Goal: Complete application form

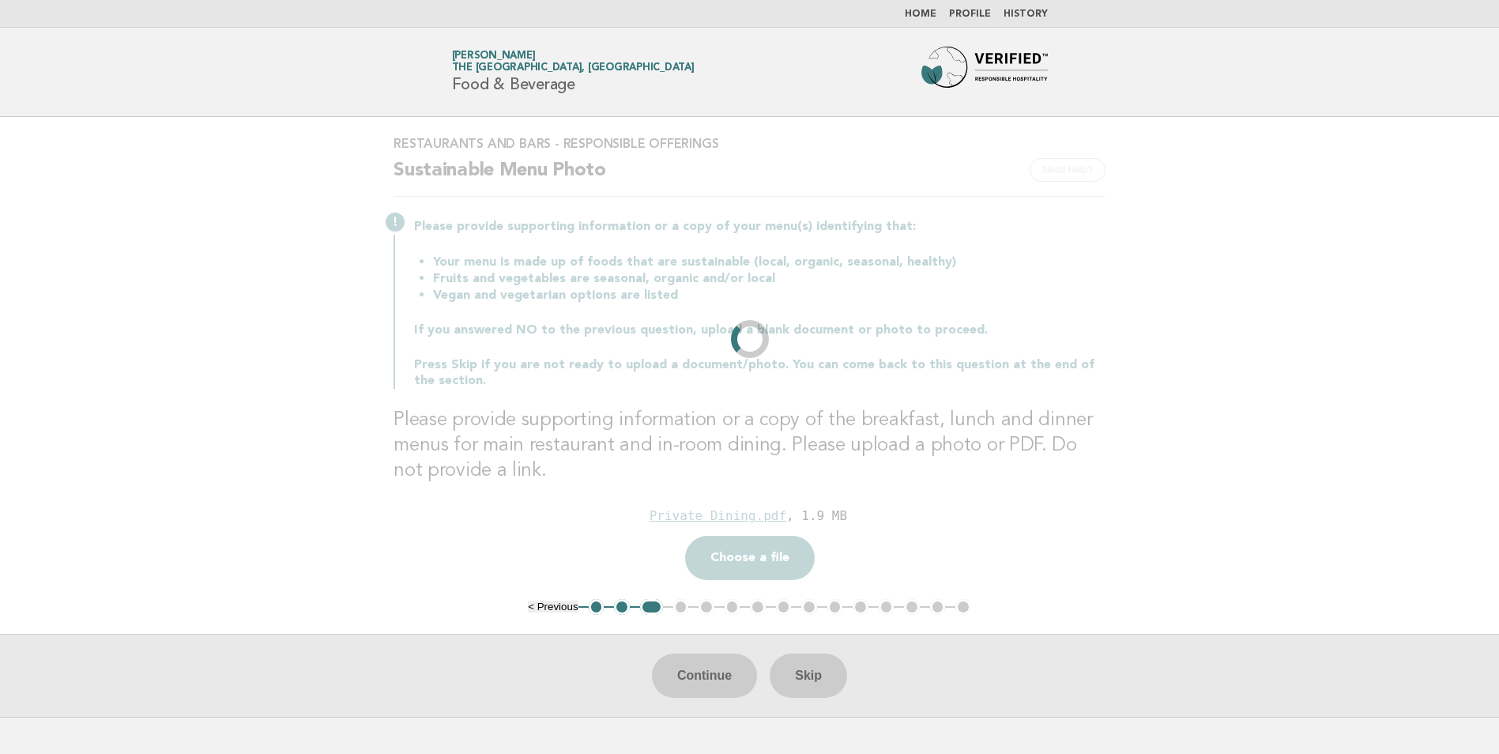
click at [695, 675] on div "Continue Skip" at bounding box center [749, 675] width 1499 height 83
click at [949, 357] on p "Press Skip if you are not ready to upload a document/photo. You can come back t…" at bounding box center [760, 373] width 692 height 32
click at [781, 552] on div "Drop a file here Private Dining.pdf , 1.9 MB Choose a file Cancel Remove" at bounding box center [750, 541] width 712 height 77
click at [697, 676] on div "Continue Skip" at bounding box center [749, 675] width 1499 height 83
drag, startPoint x: 1159, startPoint y: 355, endPoint x: 1083, endPoint y: 271, distance: 113.0
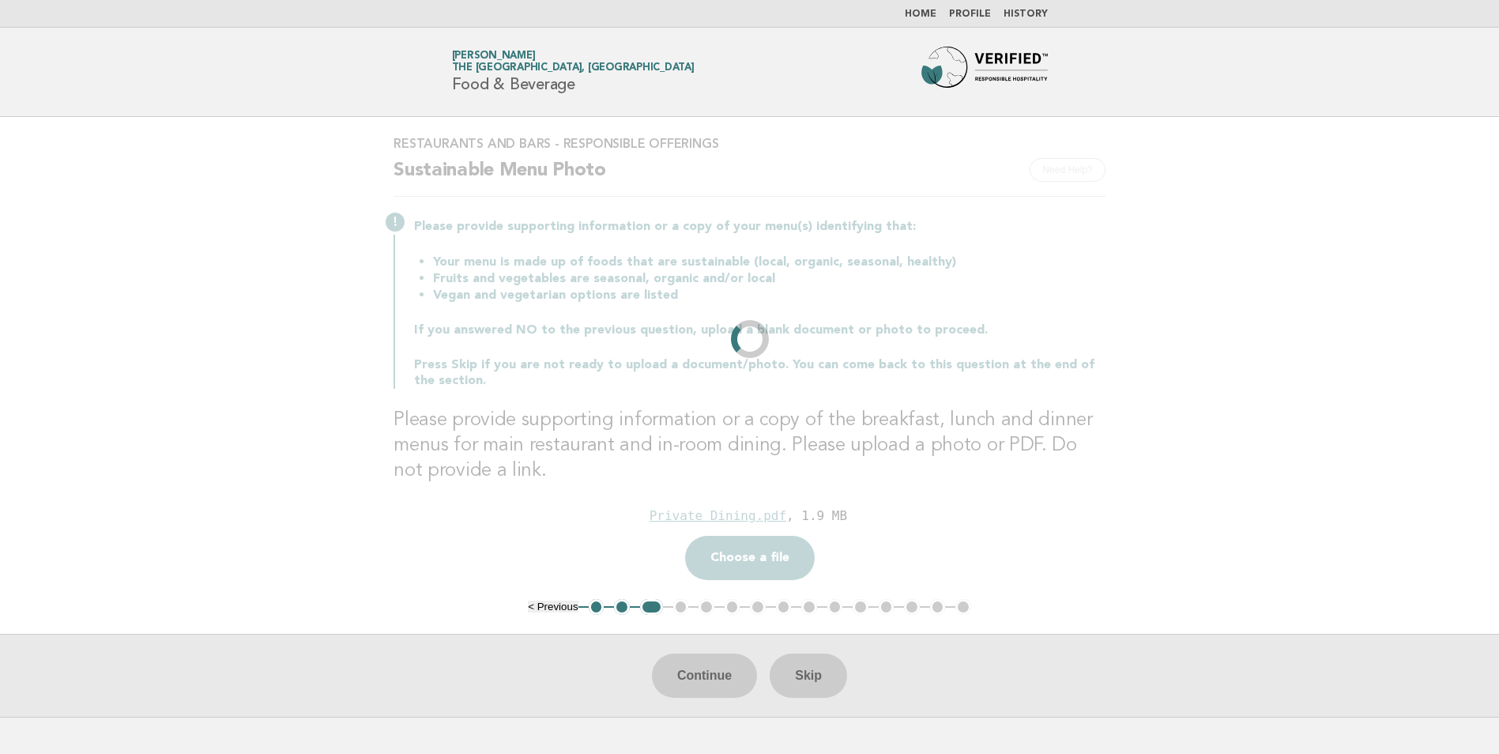
click at [1159, 354] on main "Restaurants and Bars - Responsible Offerings Need Help? Sustainable Menu Photo …" at bounding box center [749, 417] width 1499 height 600
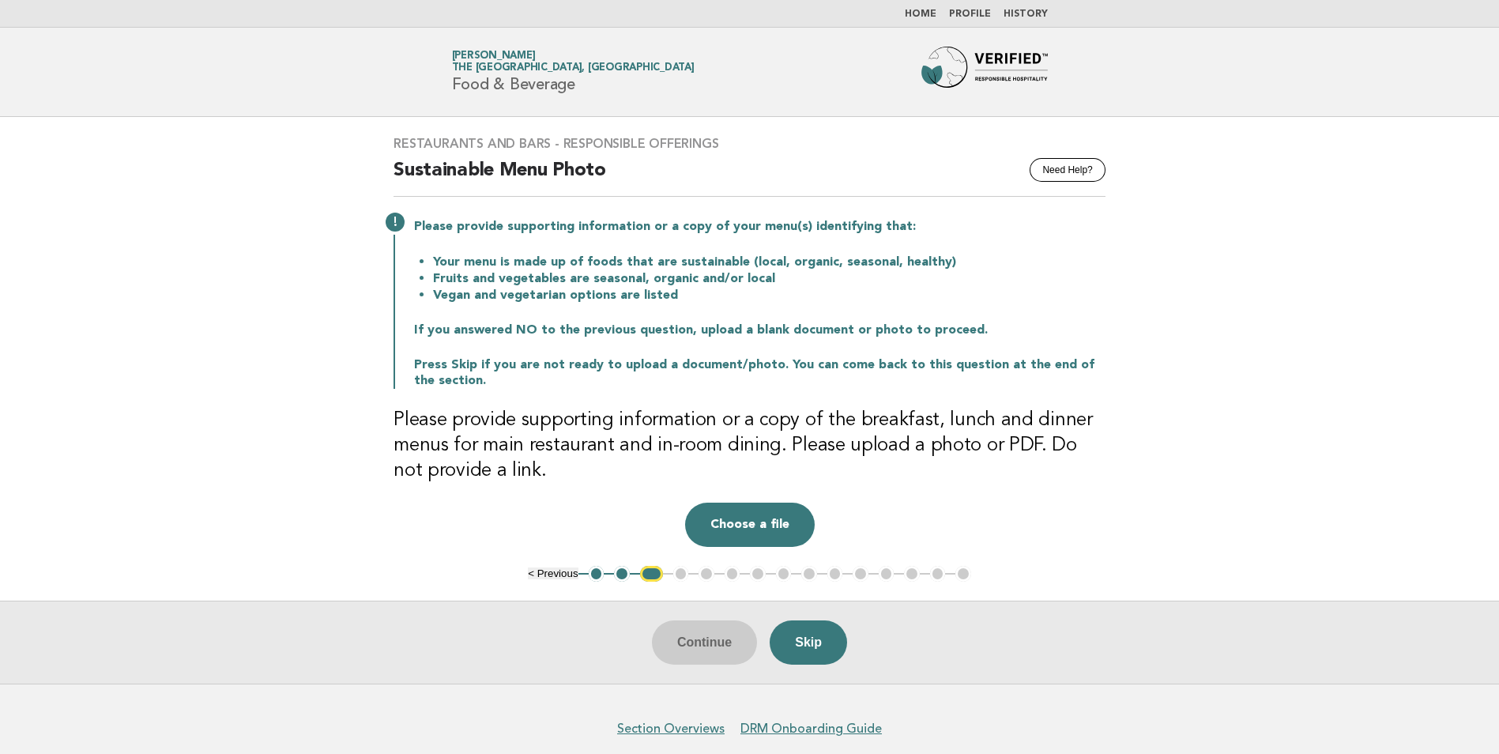
click at [706, 643] on div "Continue Skip" at bounding box center [749, 642] width 1499 height 83
drag, startPoint x: 706, startPoint y: 645, endPoint x: 707, endPoint y: 637, distance: 8.1
click at [706, 645] on div "Continue Skip" at bounding box center [749, 642] width 1499 height 83
click at [757, 526] on button "Choose a file" at bounding box center [750, 525] width 130 height 44
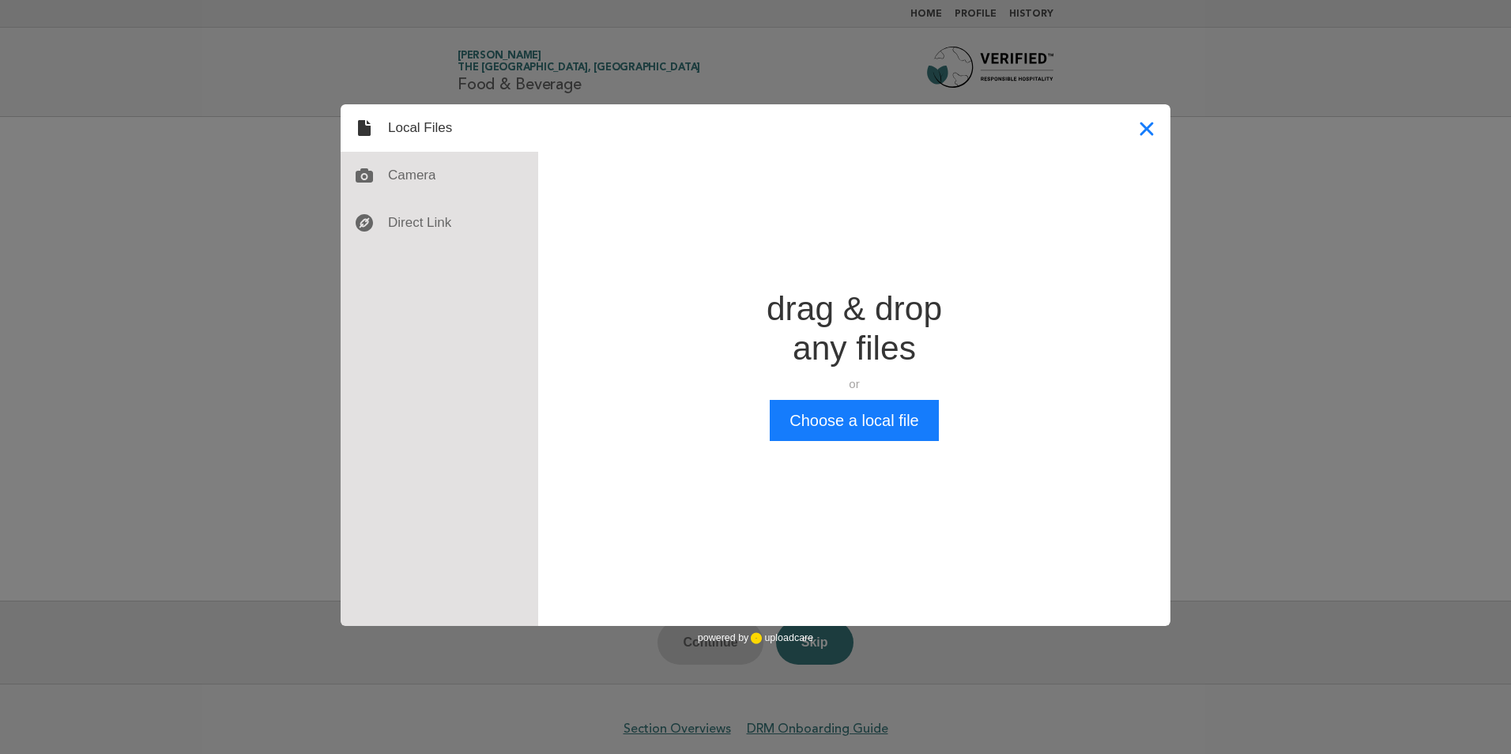
click at [1163, 117] on button "Close" at bounding box center [1146, 127] width 47 height 47
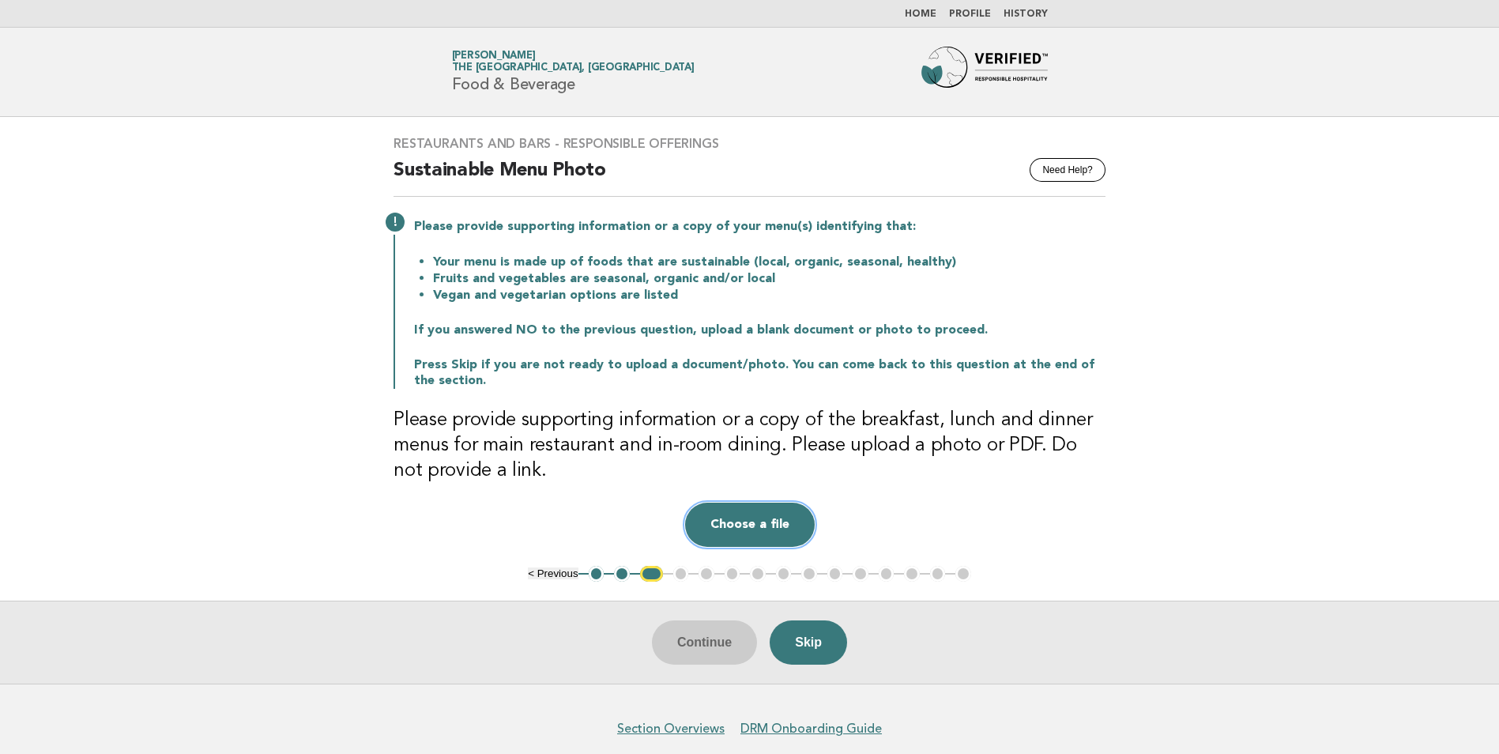
click at [722, 519] on button "Choose a file" at bounding box center [750, 525] width 130 height 44
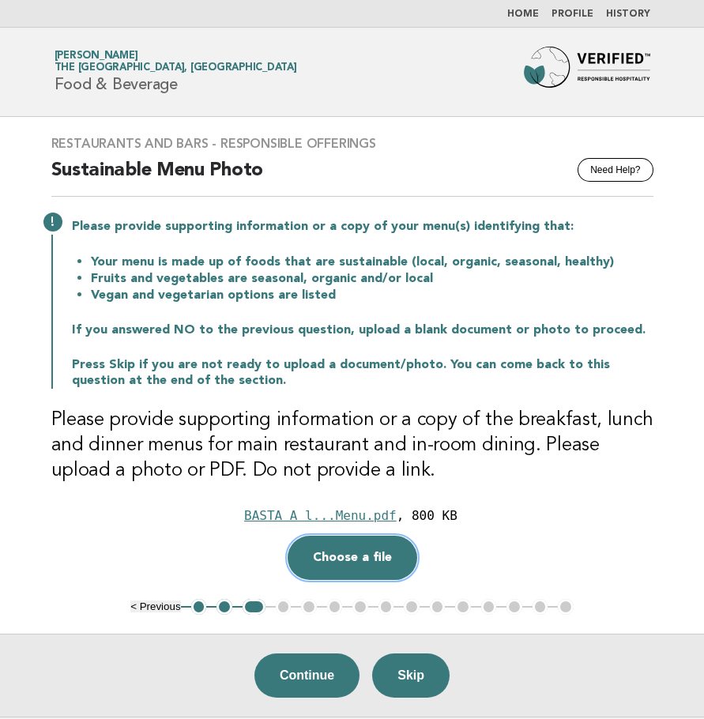
click at [345, 566] on button "Choose a file" at bounding box center [353, 558] width 130 height 44
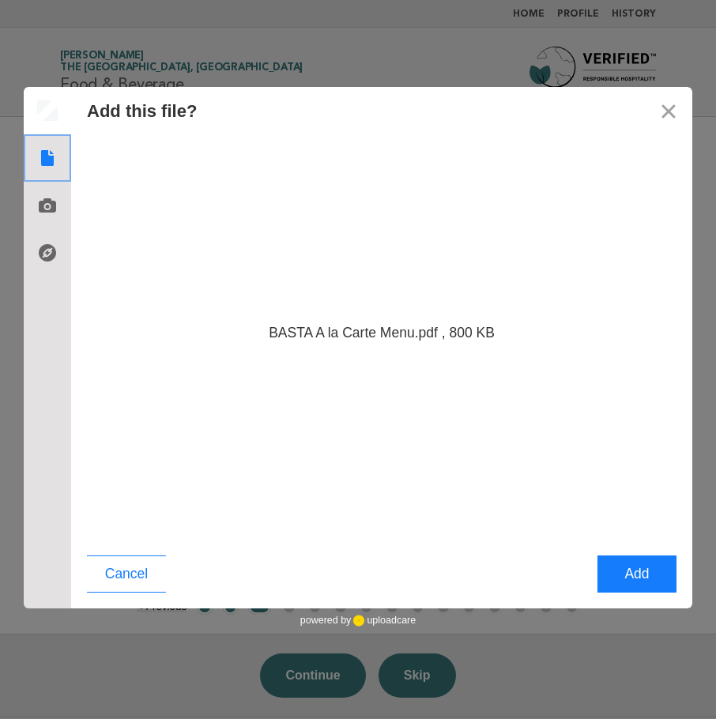
click at [48, 156] on use at bounding box center [47, 158] width 13 height 16
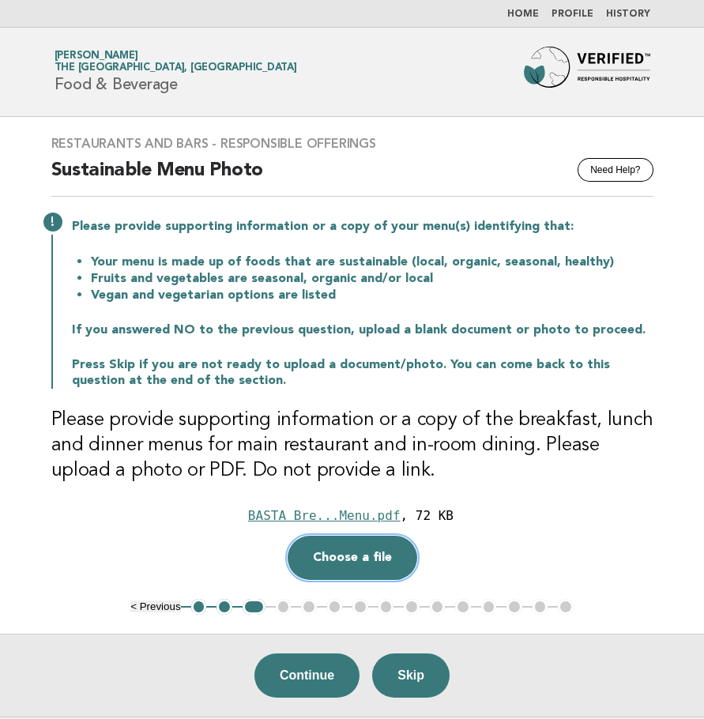
click at [360, 561] on button "Choose a file" at bounding box center [353, 558] width 130 height 44
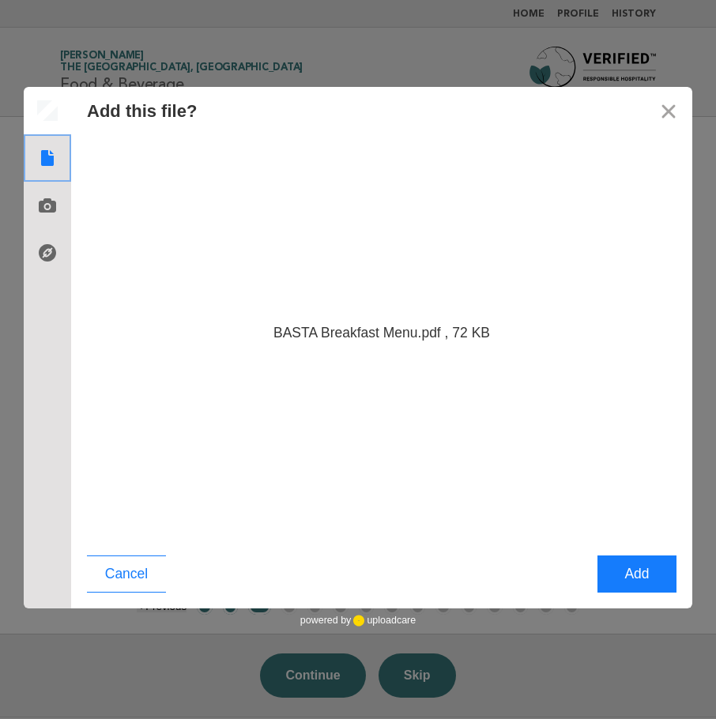
click at [34, 153] on div at bounding box center [47, 157] width 47 height 47
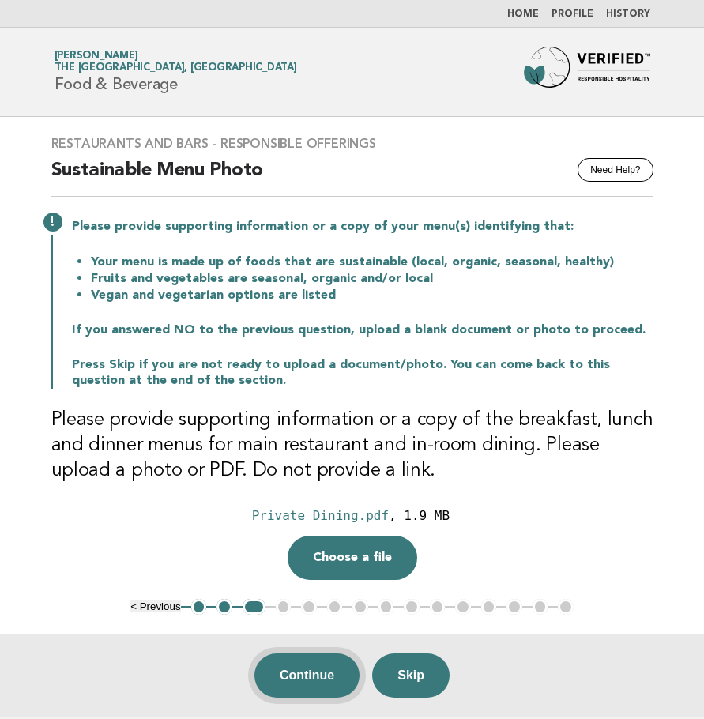
click at [331, 675] on button "Continue" at bounding box center [307, 676] width 105 height 44
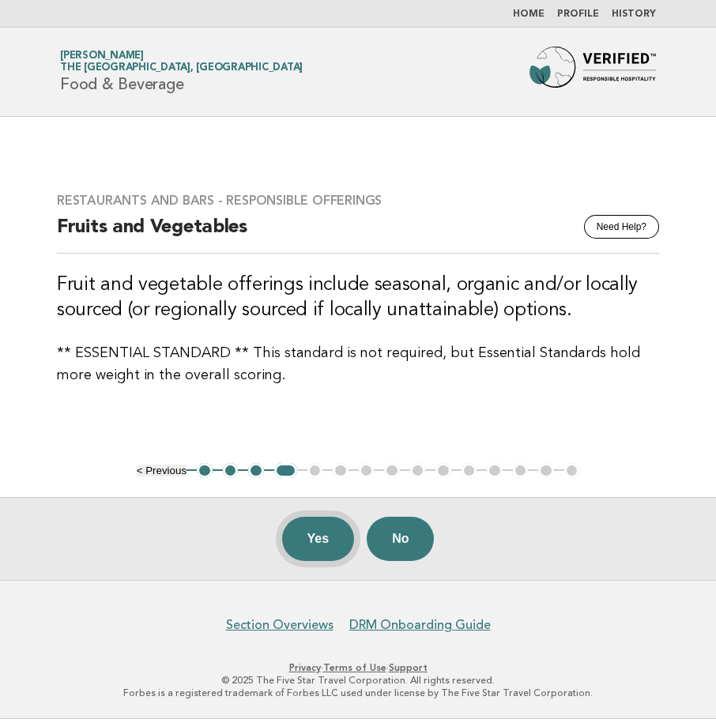
click at [317, 548] on button "Yes" at bounding box center [318, 539] width 73 height 44
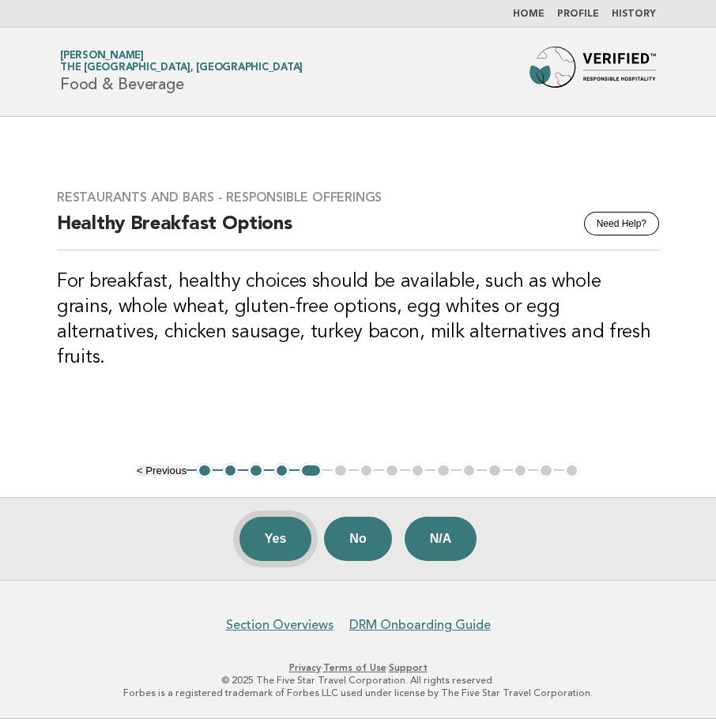
click at [284, 549] on button "Yes" at bounding box center [275, 539] width 73 height 44
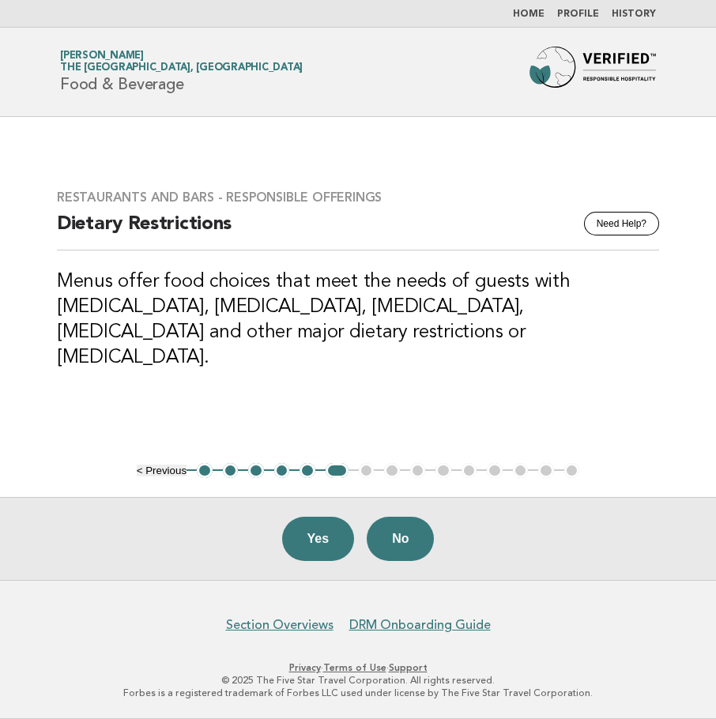
click at [284, 549] on button "Yes" at bounding box center [318, 539] width 73 height 44
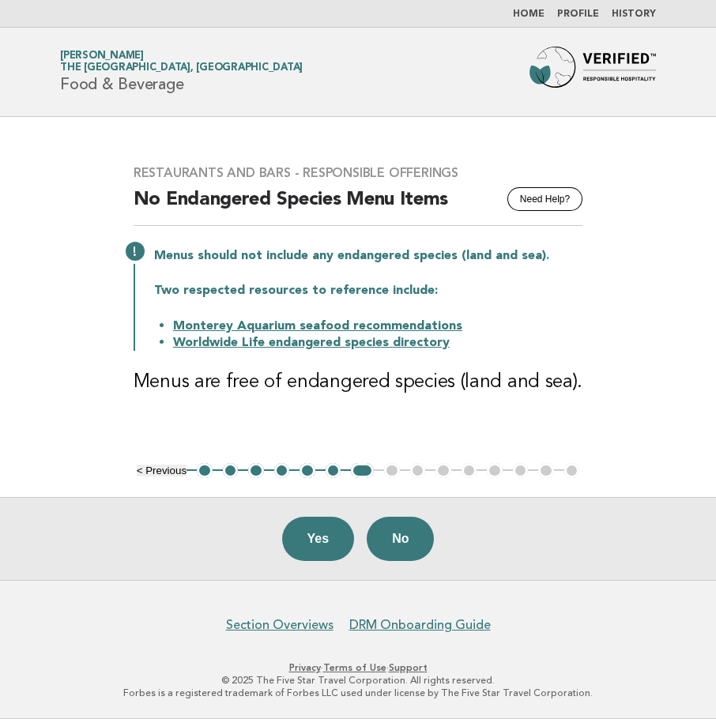
click at [348, 348] on link "Worldwide Life endangered species directory" at bounding box center [311, 343] width 277 height 13
click at [315, 537] on button "Yes" at bounding box center [318, 539] width 73 height 44
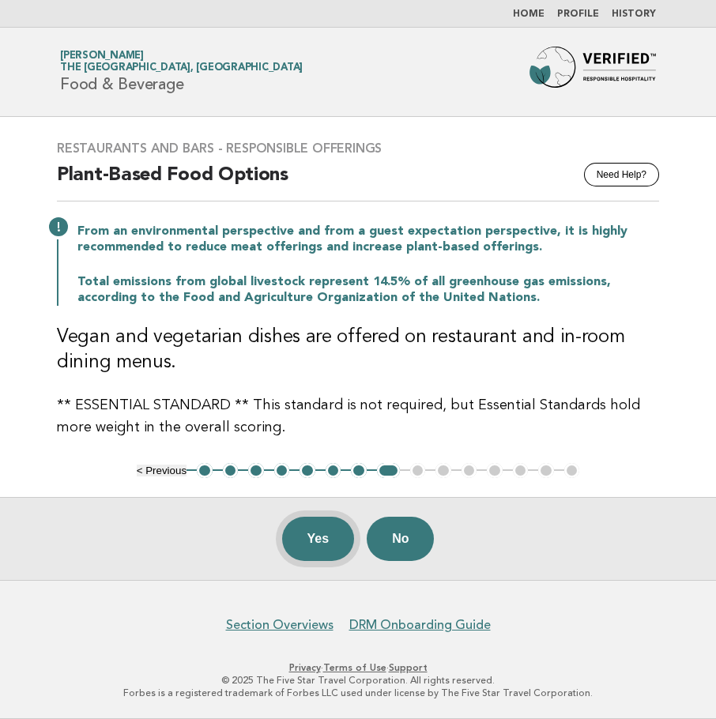
click at [334, 536] on button "Yes" at bounding box center [318, 539] width 73 height 44
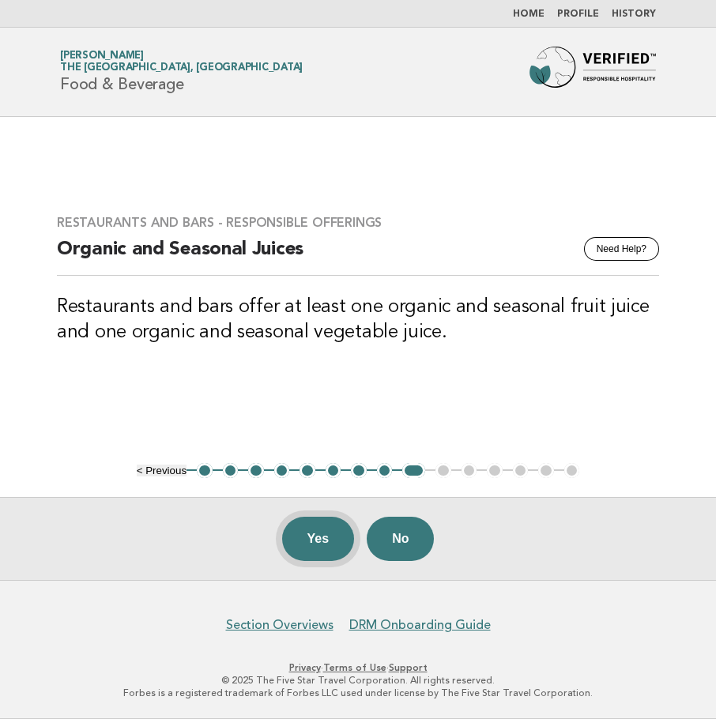
click at [301, 542] on button "Yes" at bounding box center [318, 539] width 73 height 44
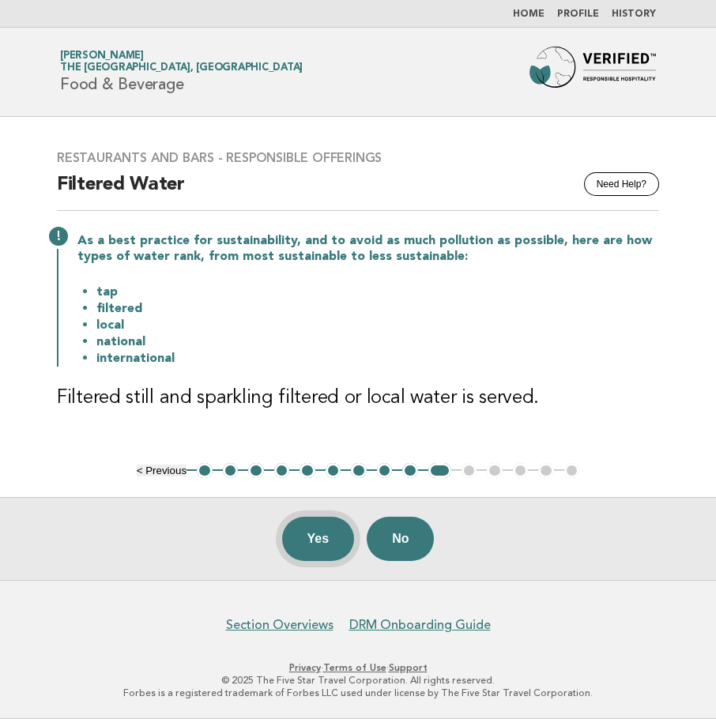
click at [317, 536] on button "Yes" at bounding box center [318, 539] width 73 height 44
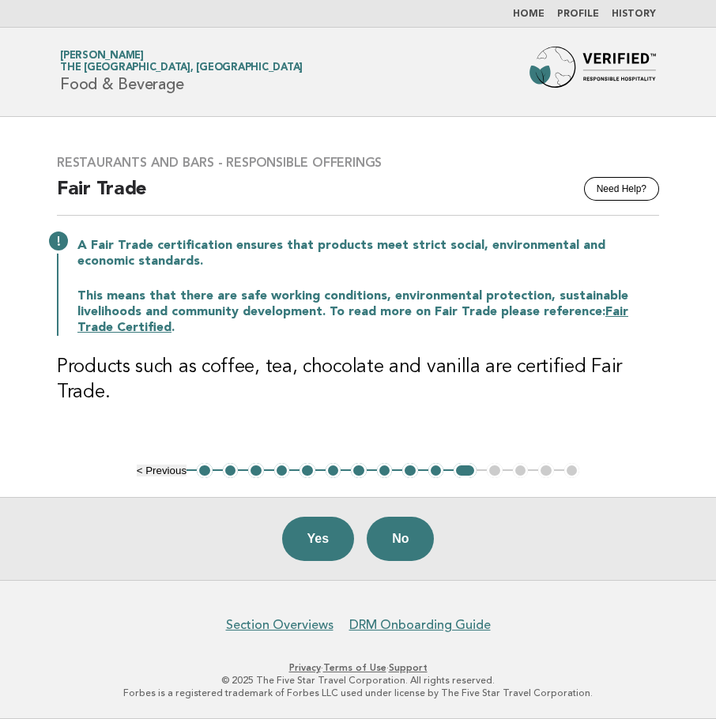
click at [317, 536] on button "Yes" at bounding box center [318, 539] width 73 height 44
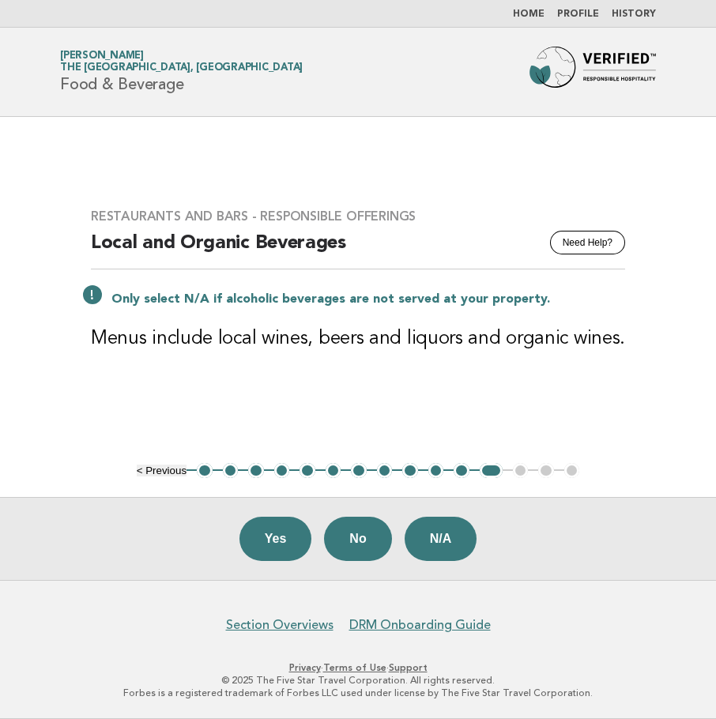
click at [96, 295] on div "Only select N/A if alcoholic beverages are not served at your property." at bounding box center [358, 297] width 534 height 19
click at [447, 548] on button "N/A" at bounding box center [441, 539] width 73 height 44
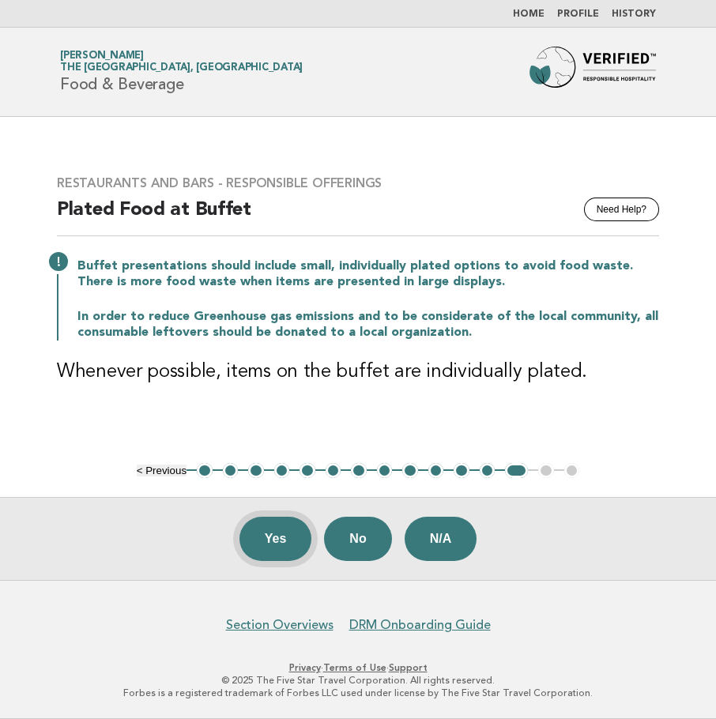
click at [267, 548] on button "Yes" at bounding box center [275, 539] width 73 height 44
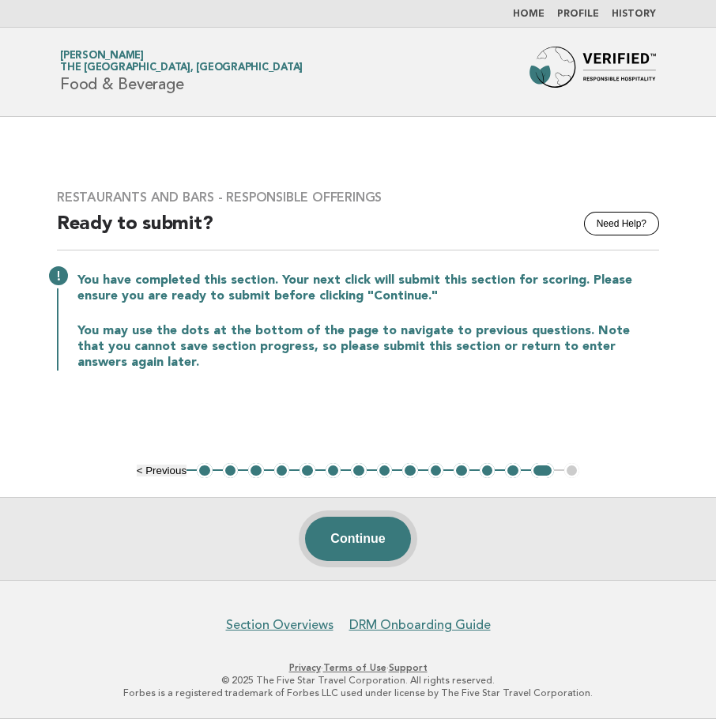
click at [353, 537] on button "Continue" at bounding box center [357, 539] width 105 height 44
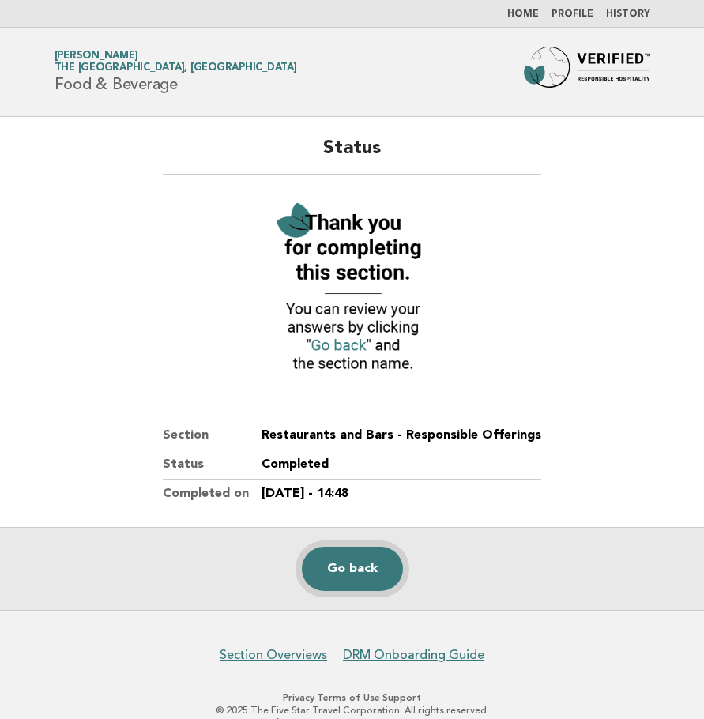
click at [381, 552] on link "Go back" at bounding box center [352, 569] width 101 height 44
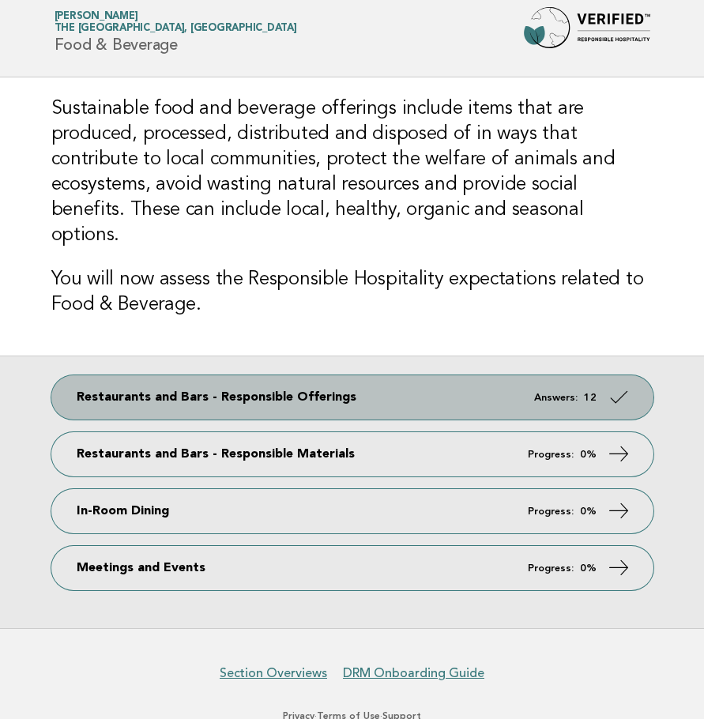
scroll to position [62, 0]
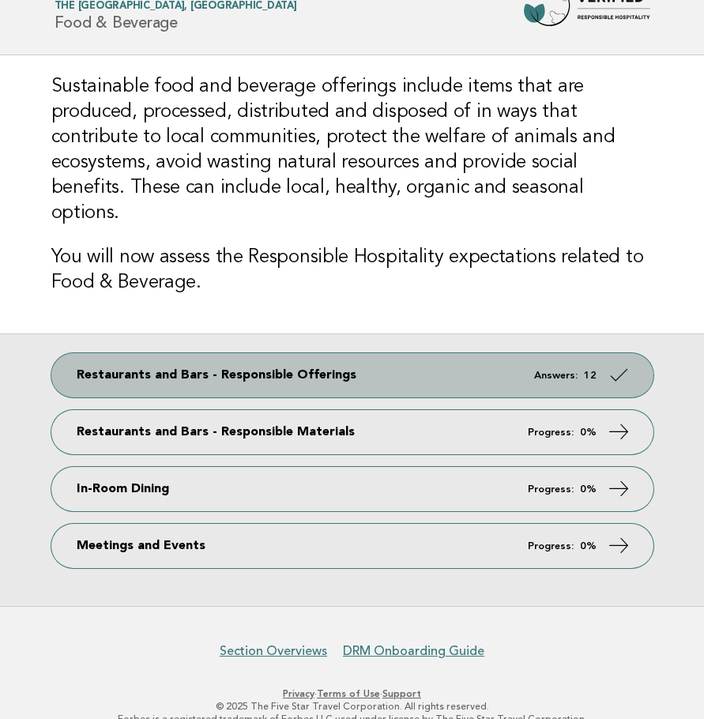
click at [583, 371] on span "Answers: 12" at bounding box center [565, 376] width 62 height 10
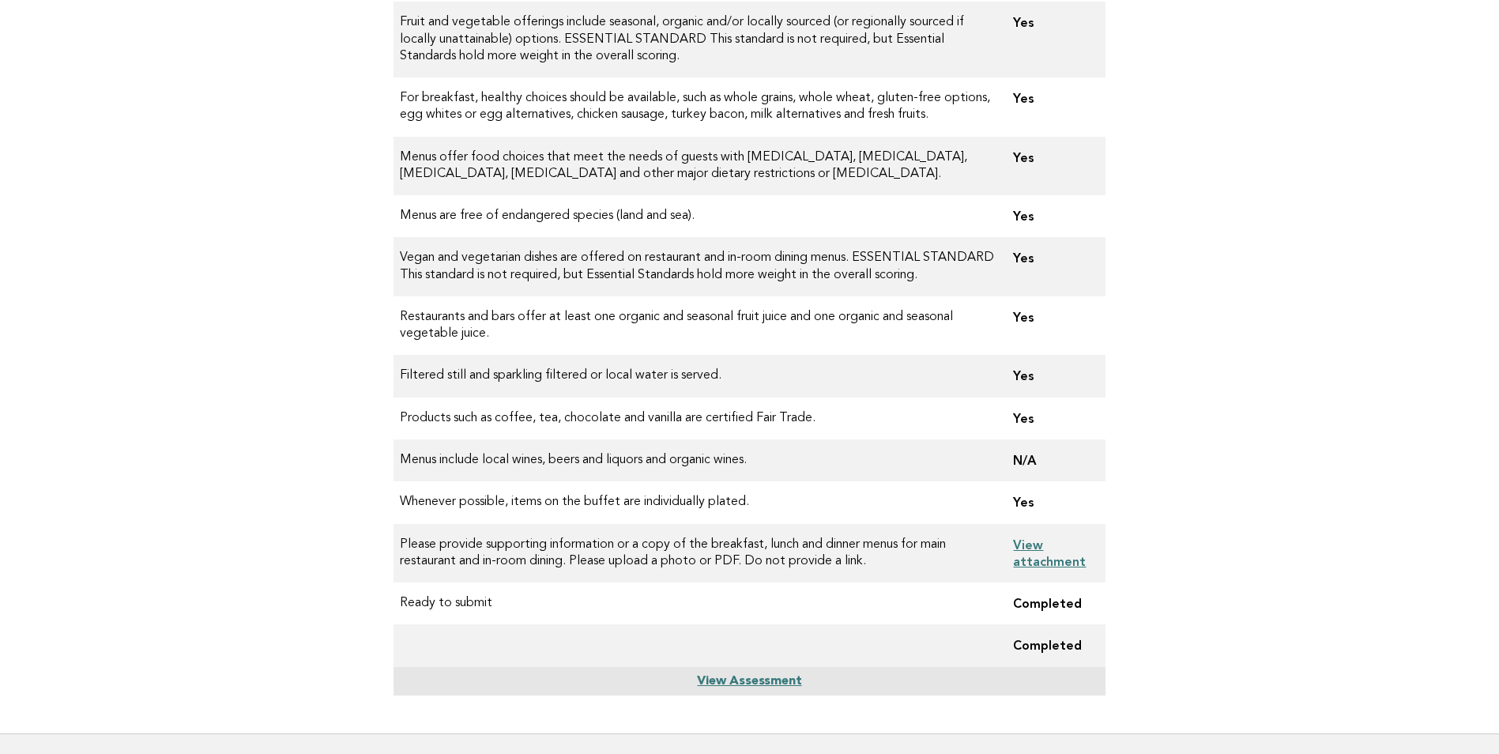
scroll to position [399, 0]
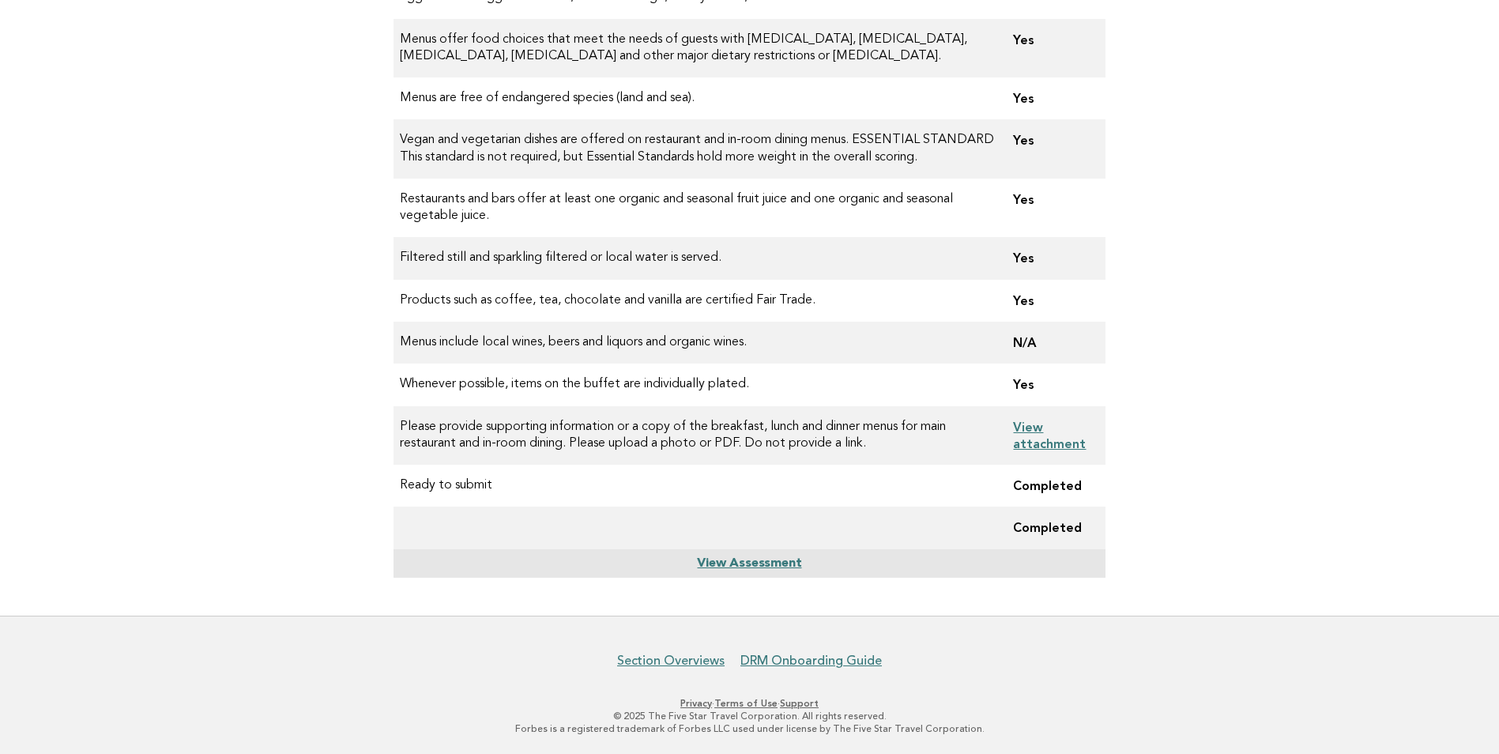
click at [703, 447] on link "View attachment" at bounding box center [1049, 436] width 73 height 32
click at [703, 427] on link "View attachment" at bounding box center [1049, 436] width 73 height 32
click at [703, 564] on link "View Assessment" at bounding box center [749, 563] width 104 height 13
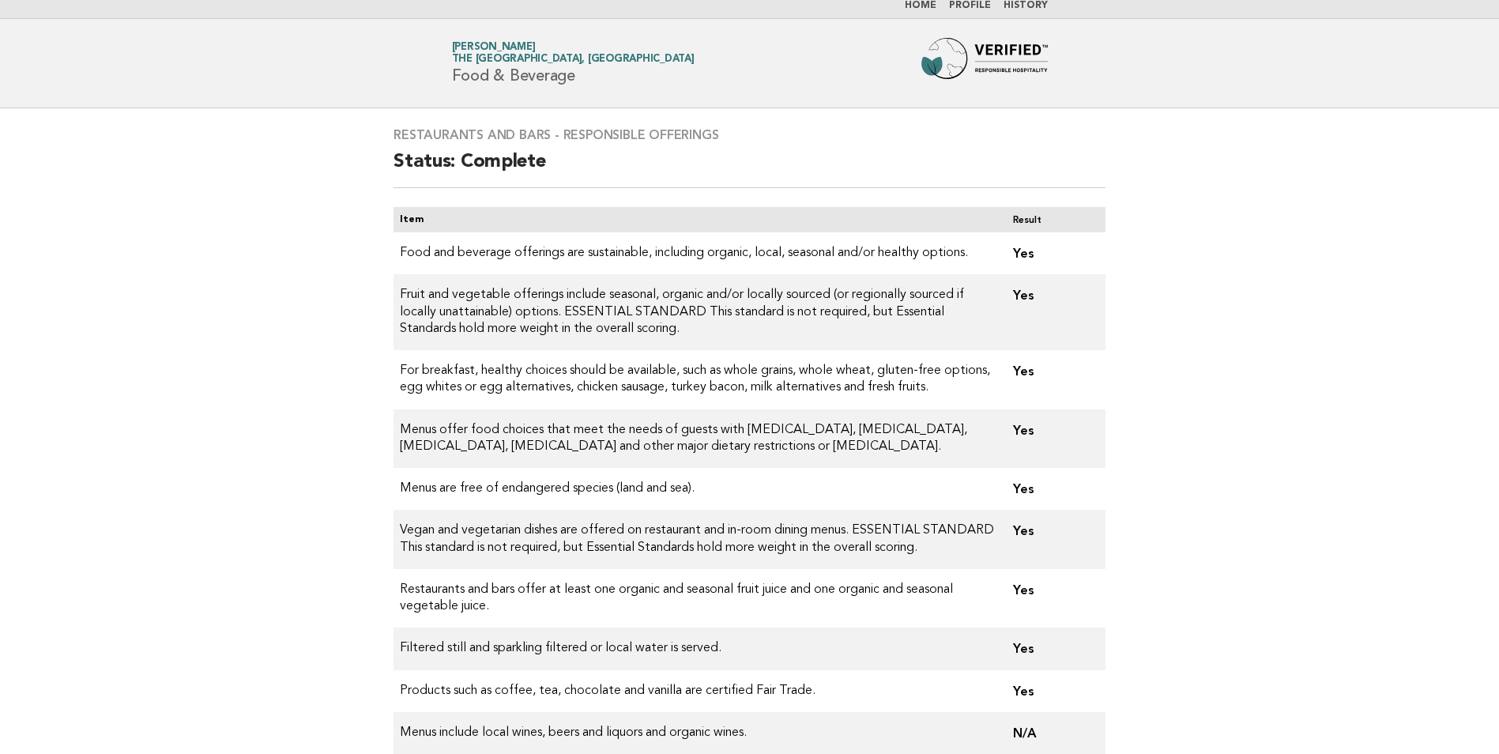
scroll to position [0, 0]
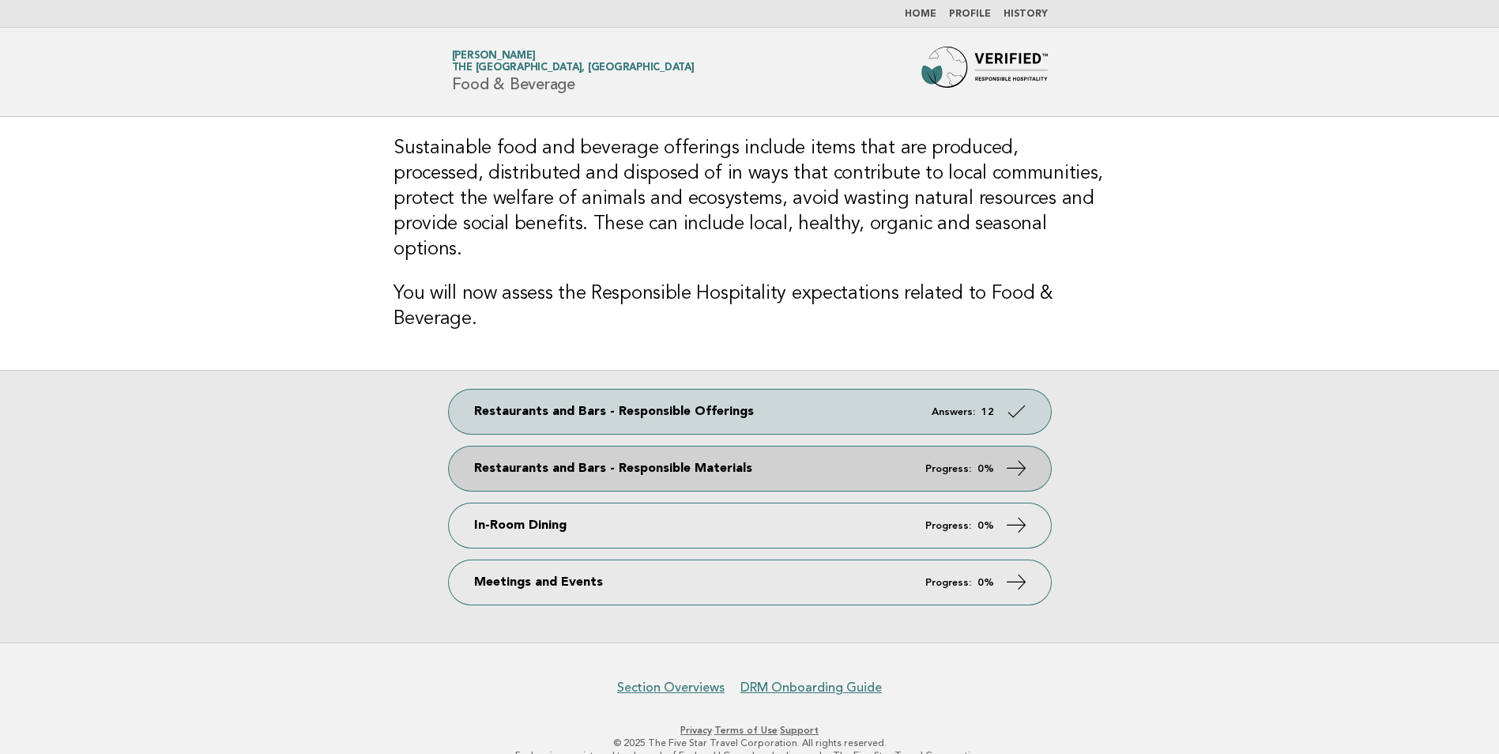
click at [980, 447] on link "Restaurants and Bars - Responsible Materials Progress: 0%" at bounding box center [750, 469] width 602 height 44
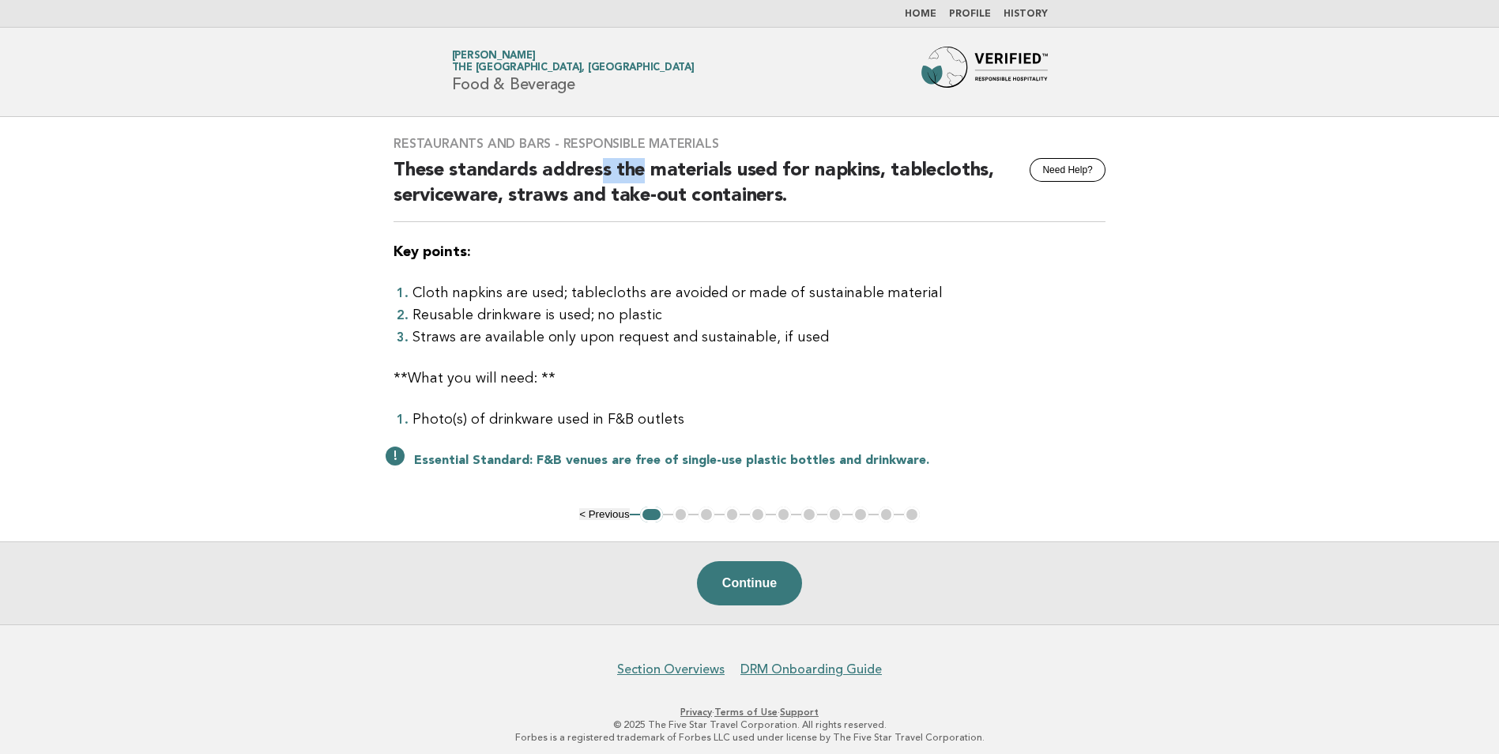
click at [683, 171] on h2 "These standards address the materials used for napkins, tablecloths, servicewar…" at bounding box center [750, 190] width 712 height 64
drag, startPoint x: 683, startPoint y: 171, endPoint x: 627, endPoint y: 202, distance: 64.0
click at [636, 206] on h2 "These standards address the materials used for napkins, tablecloths, servicewar…" at bounding box center [750, 190] width 712 height 64
drag, startPoint x: 521, startPoint y: 200, endPoint x: 593, endPoint y: 199, distance: 71.9
click at [593, 199] on h2 "These standards address the materials used for napkins, tablecloths, servicewar…" at bounding box center [750, 190] width 712 height 64
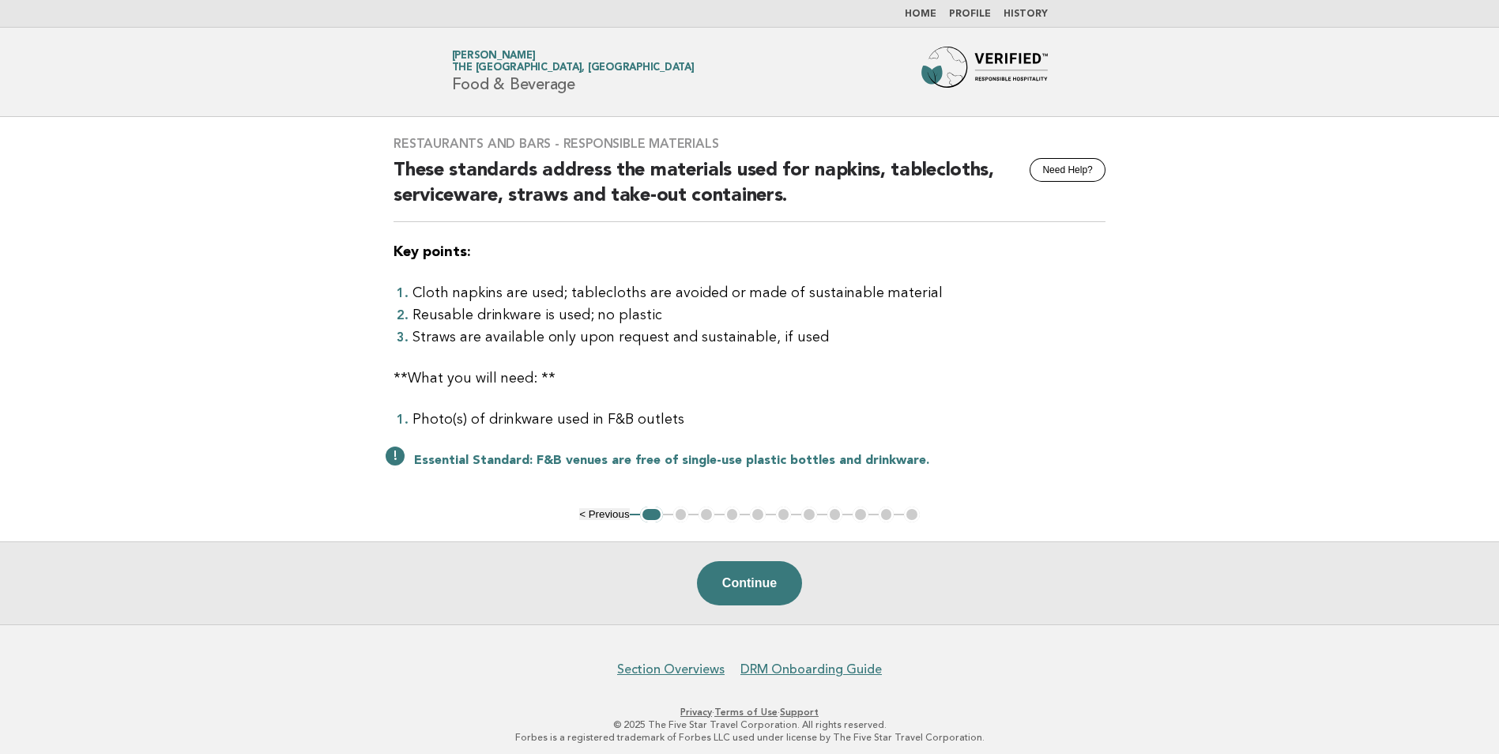
drag, startPoint x: 593, startPoint y: 199, endPoint x: 594, endPoint y: 229, distance: 30.1
click at [594, 229] on div "Restaurants and Bars - Responsible Materials Need Help? These standards address…" at bounding box center [750, 312] width 750 height 390
click at [591, 288] on li "Cloth napkins are used; tablecloths are avoided or made of sustainable material" at bounding box center [759, 293] width 693 height 22
drag, startPoint x: 688, startPoint y: 293, endPoint x: 726, endPoint y: 293, distance: 37.1
click at [726, 293] on li "Cloth napkins are used; tablecloths are avoided or made of sustainable material" at bounding box center [759, 293] width 693 height 22
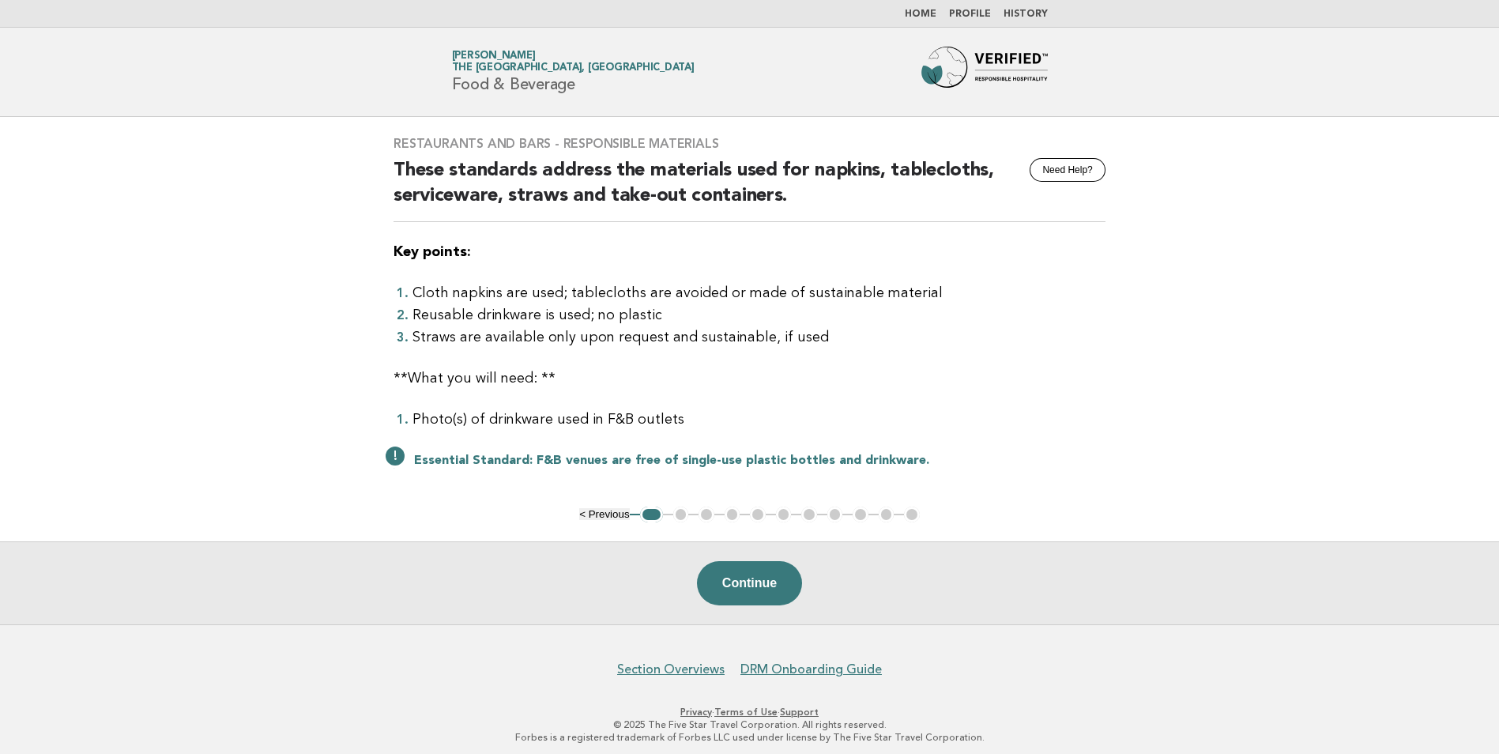
drag, startPoint x: 726, startPoint y: 293, endPoint x: 827, endPoint y: 293, distance: 101.2
click at [827, 293] on li "Cloth napkins are used; tablecloths are avoided or made of sustainable material" at bounding box center [759, 293] width 693 height 22
click at [826, 296] on li "Cloth napkins are used; tablecloths are avoided or made of sustainable material" at bounding box center [759, 293] width 693 height 22
click at [900, 293] on li "Cloth napkins are used; tablecloths are avoided or made of sustainable material" at bounding box center [759, 293] width 693 height 22
click at [459, 320] on li "Reusable drinkware is used; no plastic" at bounding box center [759, 315] width 693 height 22
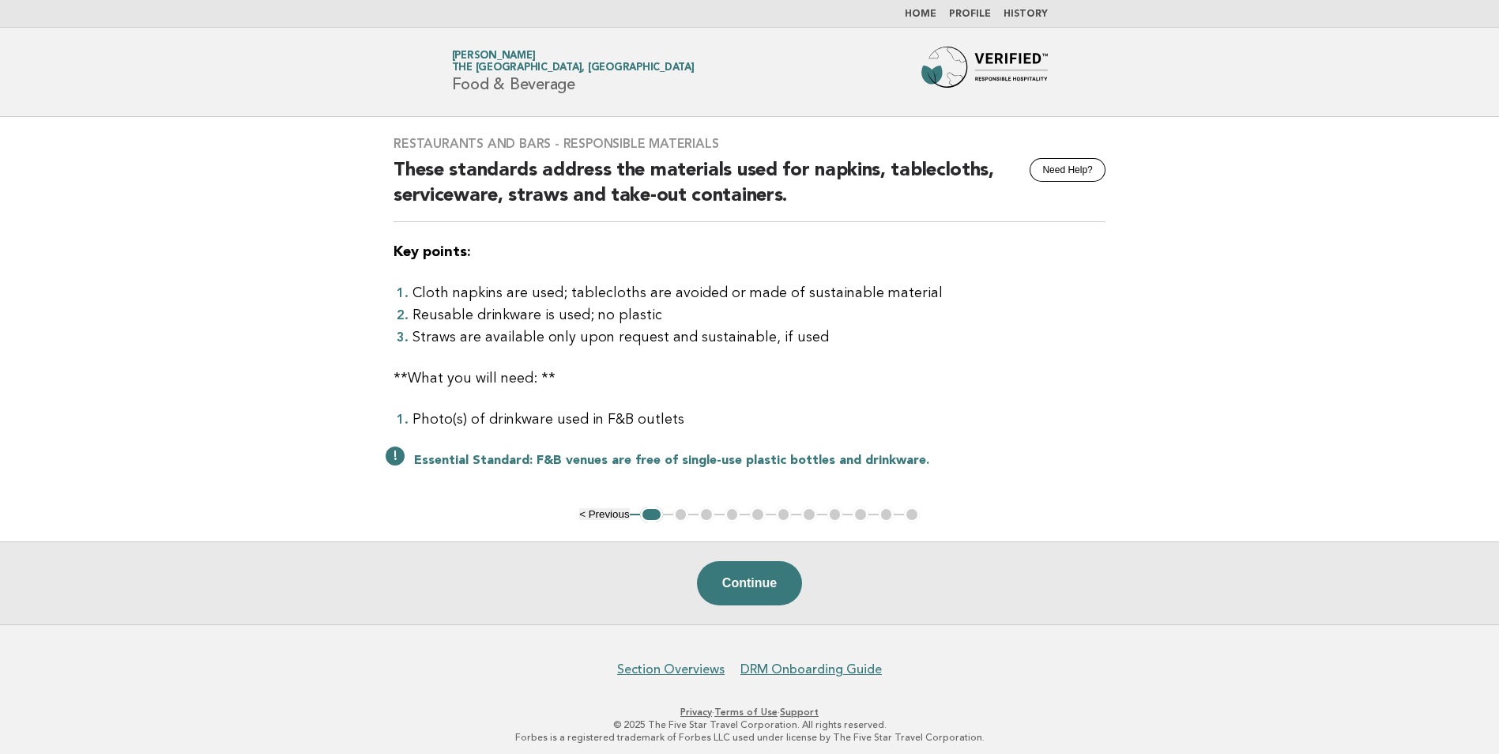
click at [434, 315] on li "Reusable drinkware is used; no plastic" at bounding box center [759, 315] width 693 height 22
click at [545, 324] on li "Reusable drinkware is used; no plastic" at bounding box center [759, 315] width 693 height 22
click at [616, 314] on li "Reusable drinkware is used; no plastic" at bounding box center [759, 315] width 693 height 22
drag, startPoint x: 616, startPoint y: 314, endPoint x: 510, endPoint y: 333, distance: 107.6
click at [510, 333] on li "Straws are available only upon request and sustainable, if used" at bounding box center [759, 337] width 693 height 22
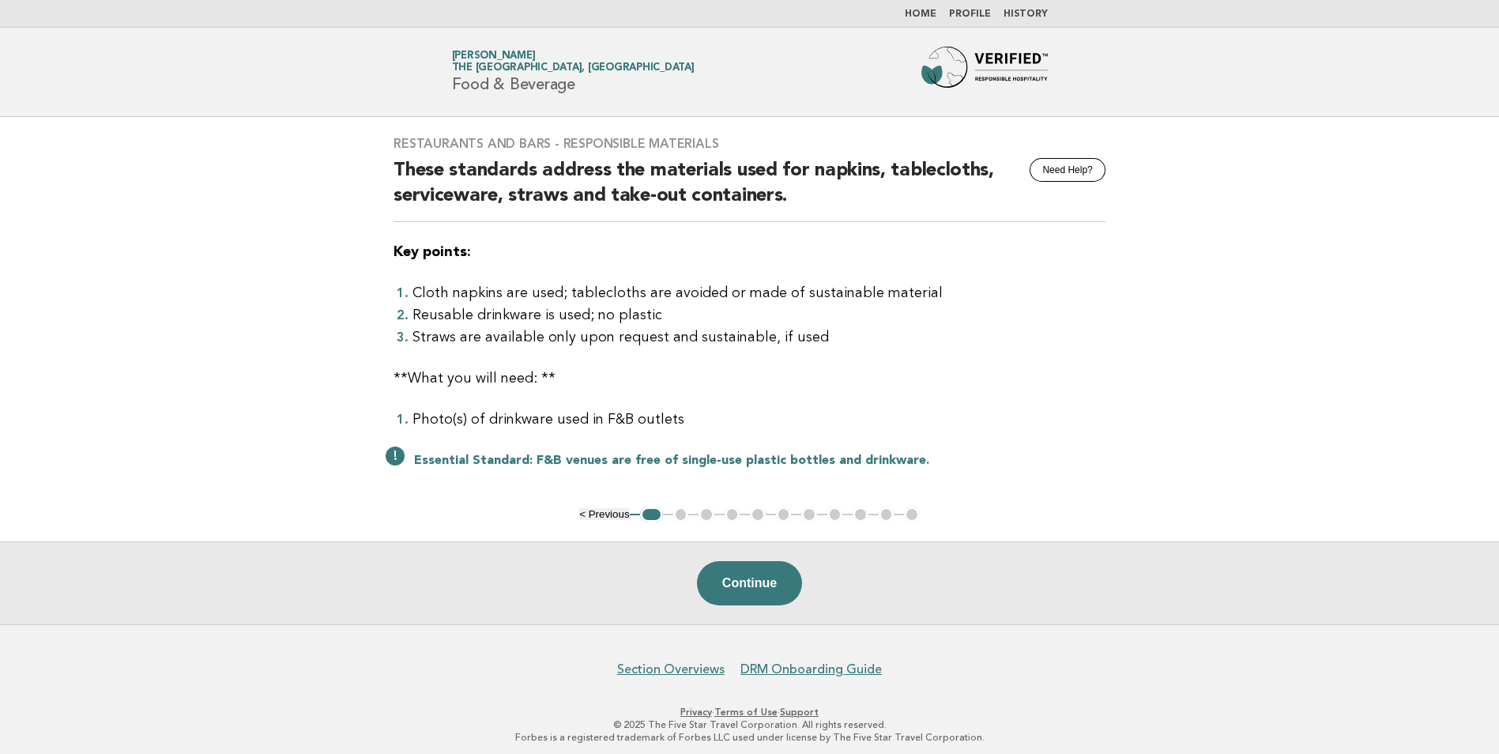
click at [431, 341] on li "Straws are available only upon request and sustainable, if used" at bounding box center [759, 337] width 693 height 22
click at [619, 338] on li "Straws are available only upon request and sustainable, if used" at bounding box center [759, 337] width 693 height 22
drag, startPoint x: 619, startPoint y: 338, endPoint x: 726, endPoint y: 335, distance: 107.5
click at [726, 335] on li "Straws are available only upon request and sustainable, if used" at bounding box center [759, 337] width 693 height 22
drag, startPoint x: 726, startPoint y: 335, endPoint x: 788, endPoint y: 338, distance: 61.7
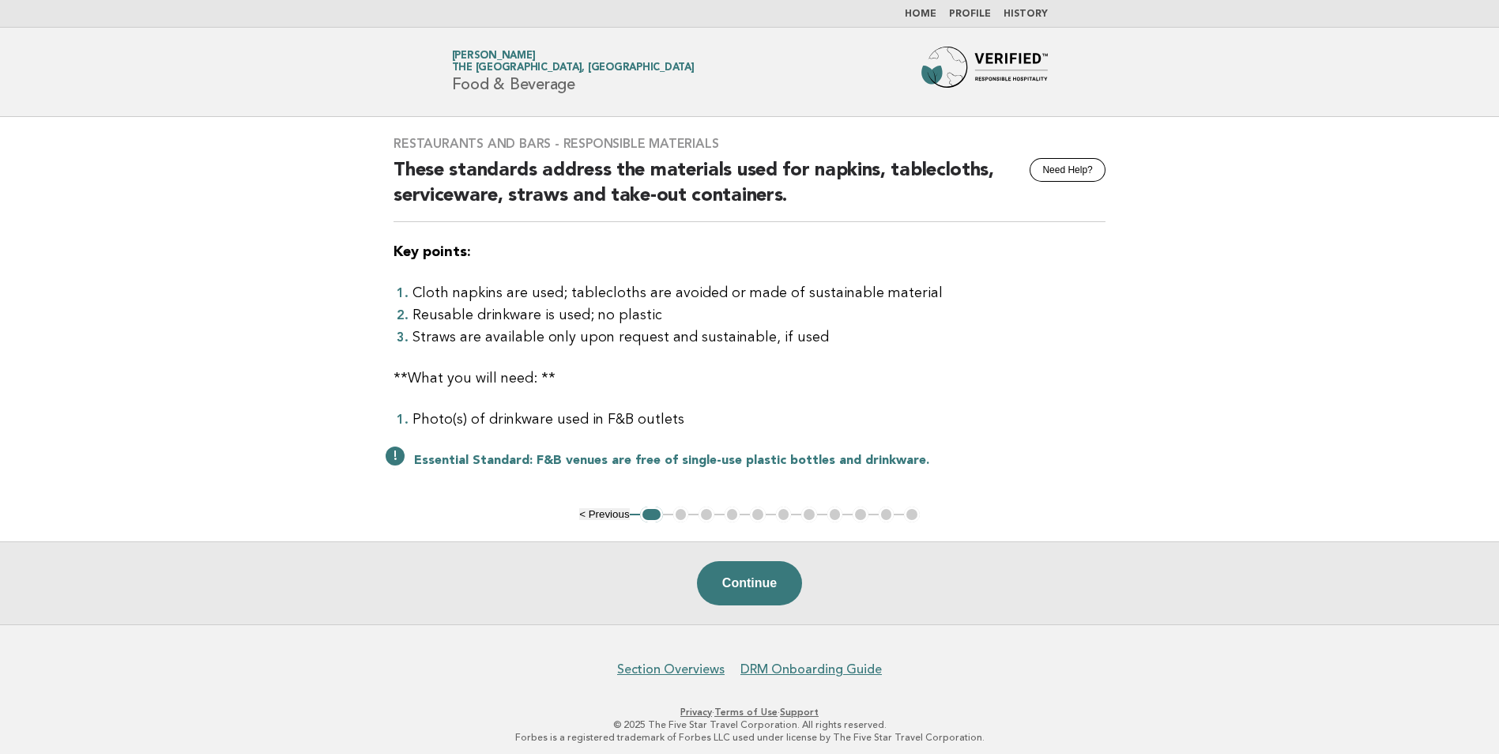
click at [788, 338] on li "Straws are available only upon request and sustainable, if used" at bounding box center [759, 337] width 693 height 22
click at [769, 338] on li "Straws are available only upon request and sustainable, if used" at bounding box center [759, 337] width 693 height 22
click at [486, 379] on p "**What you will need: **" at bounding box center [750, 379] width 712 height 22
click at [510, 413] on li "Photo(s) of drinkware used in F&B outlets" at bounding box center [759, 420] width 693 height 22
click at [678, 419] on li "Photo(s) of drinkware used in F&B outlets" at bounding box center [759, 420] width 693 height 22
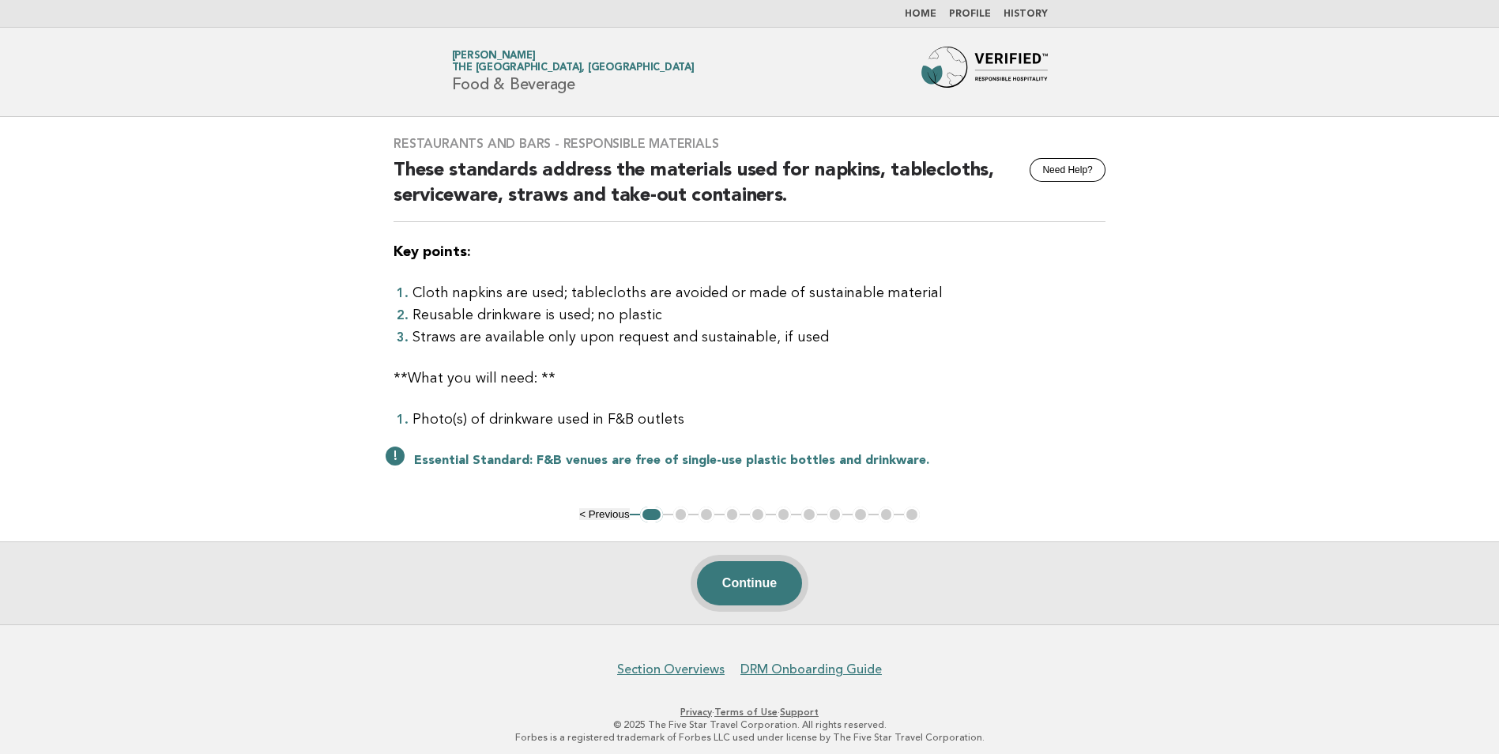
click at [740, 580] on button "Continue" at bounding box center [749, 583] width 105 height 44
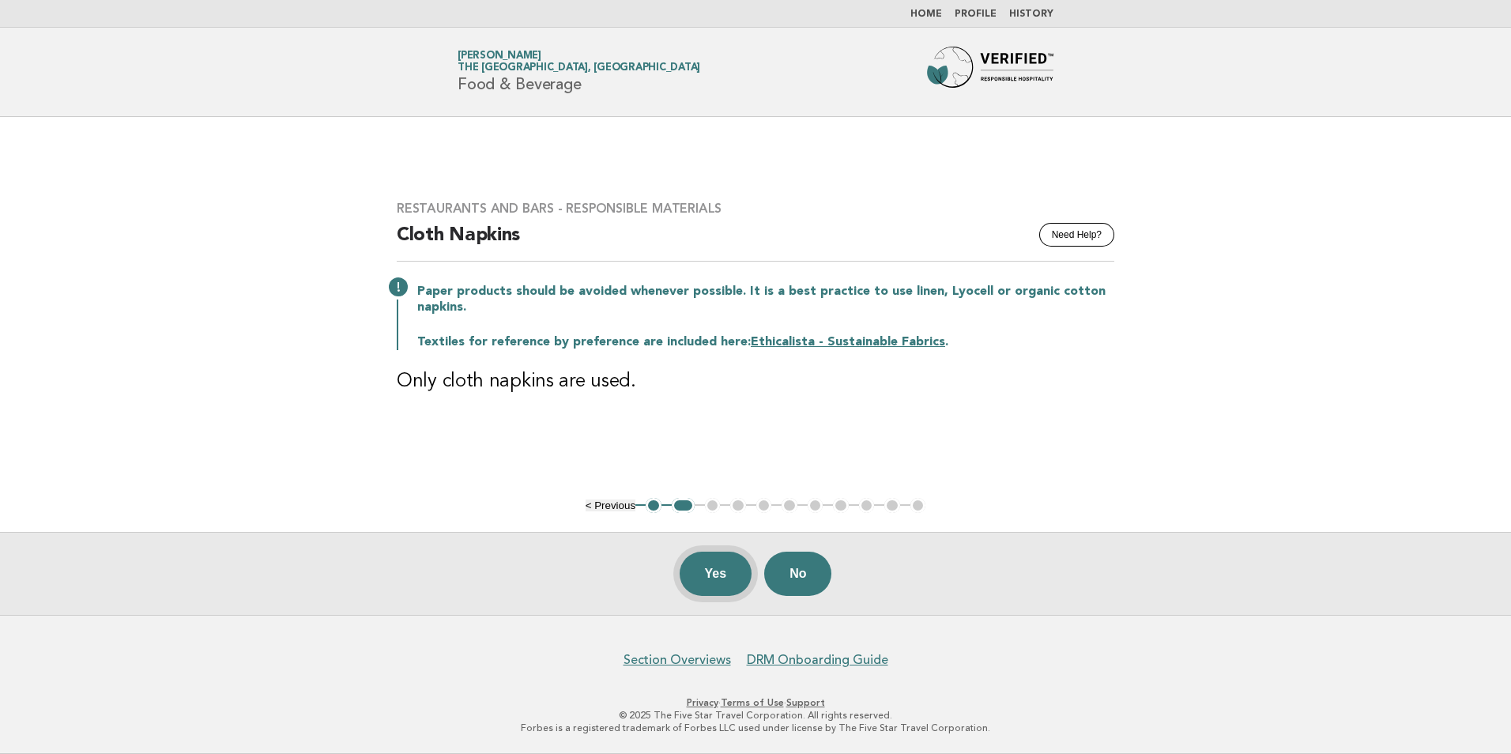
click at [707, 576] on button "Yes" at bounding box center [716, 574] width 73 height 44
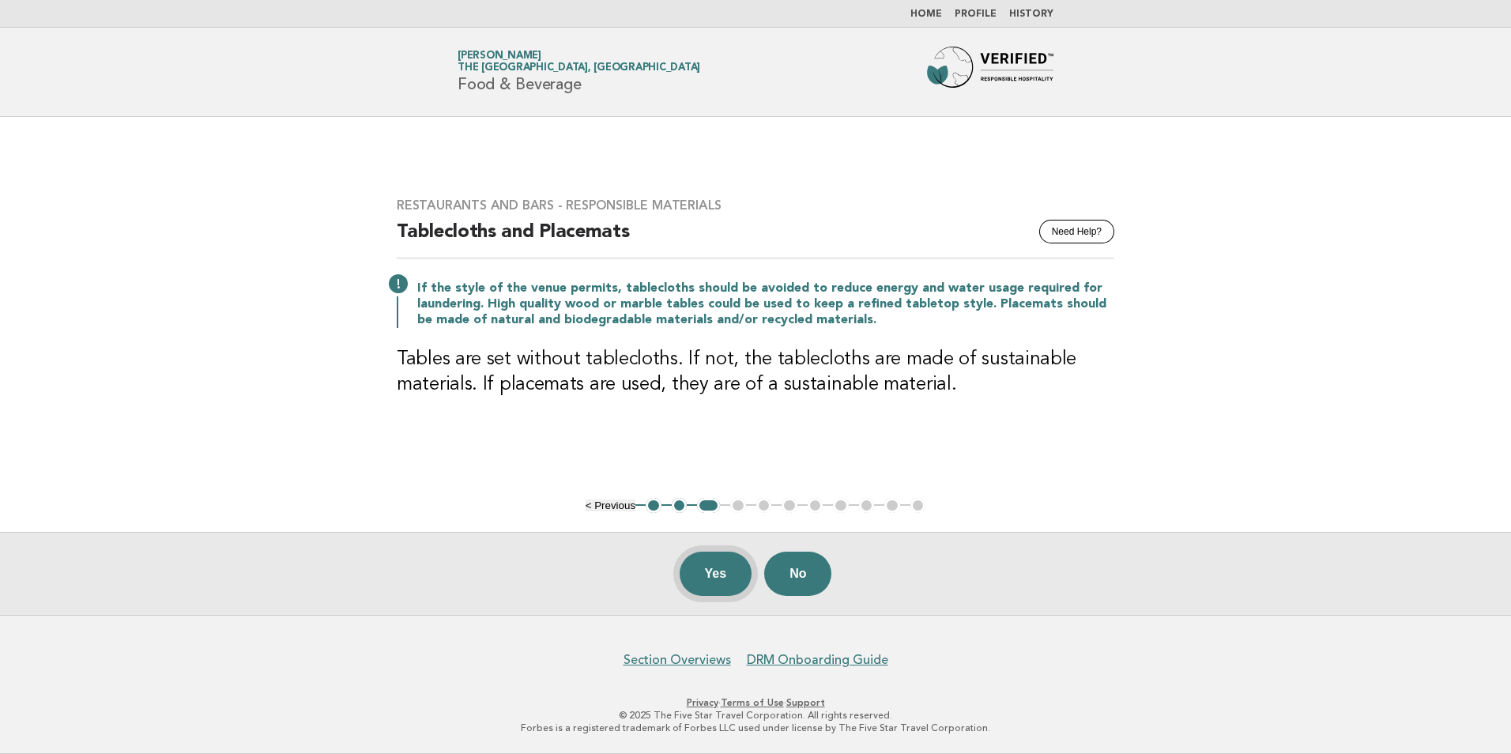
click at [718, 588] on button "Yes" at bounding box center [716, 574] width 73 height 44
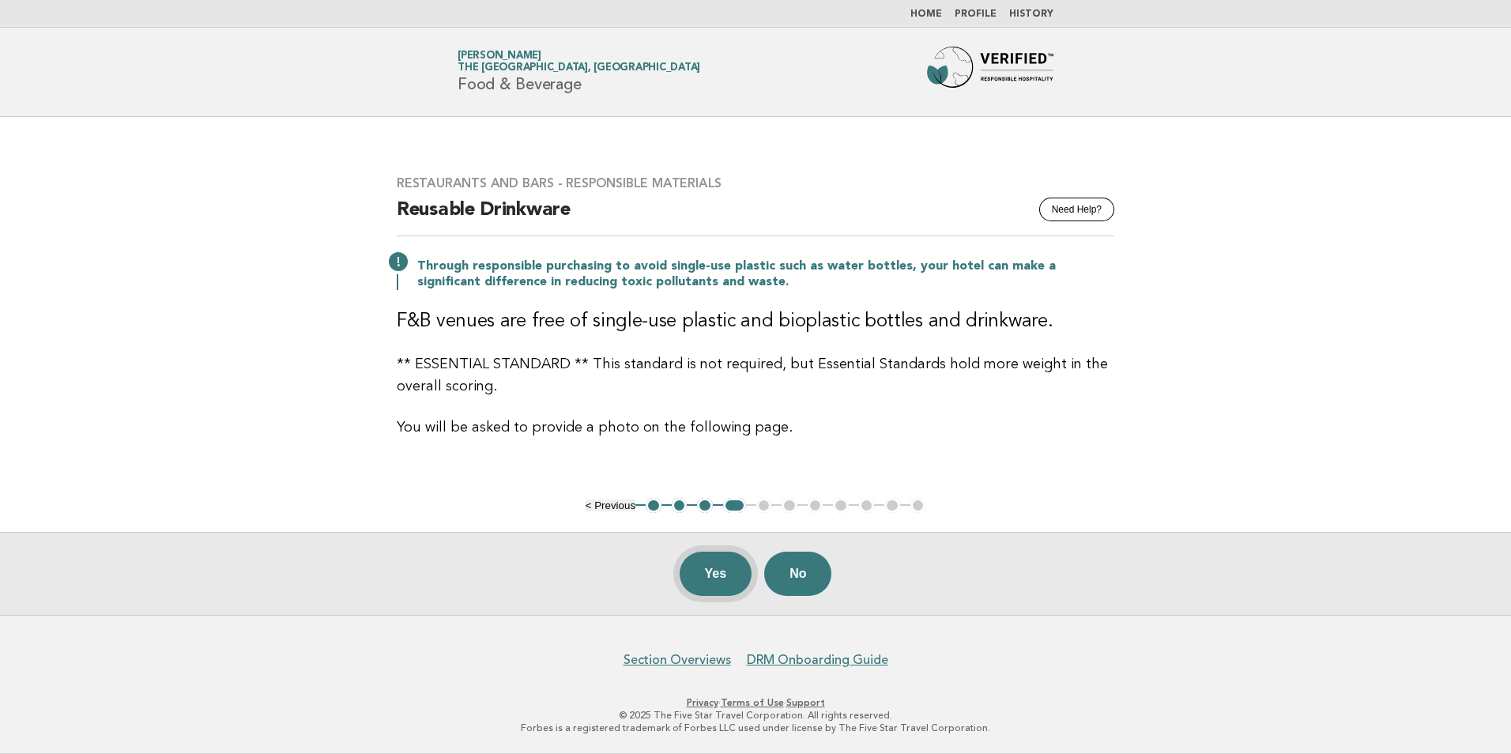
click at [707, 571] on button "Yes" at bounding box center [716, 574] width 73 height 44
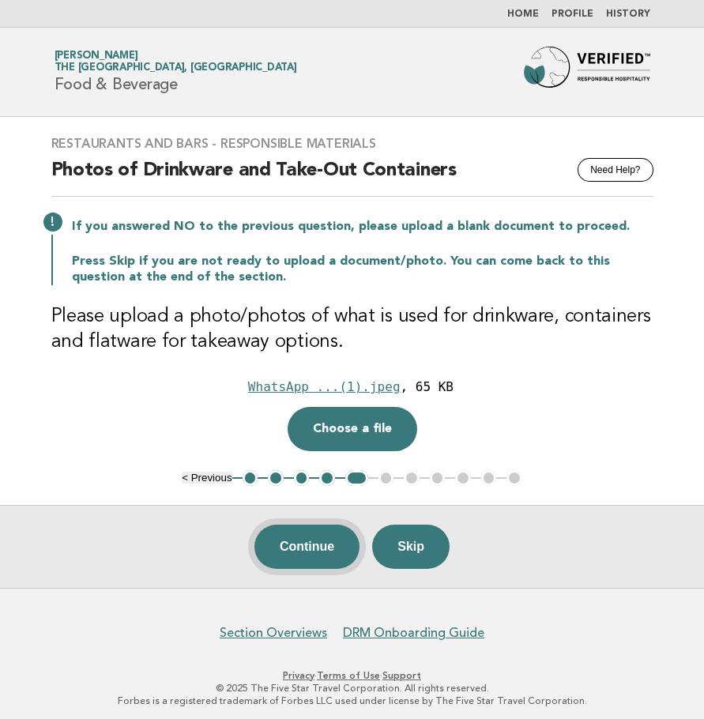
click at [334, 551] on button "Continue" at bounding box center [307, 547] width 105 height 44
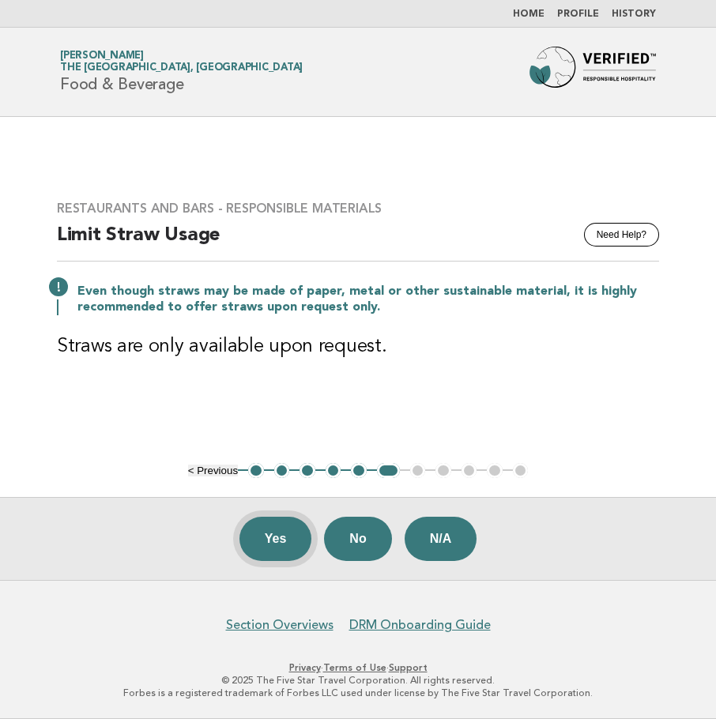
click at [289, 532] on button "Yes" at bounding box center [275, 539] width 73 height 44
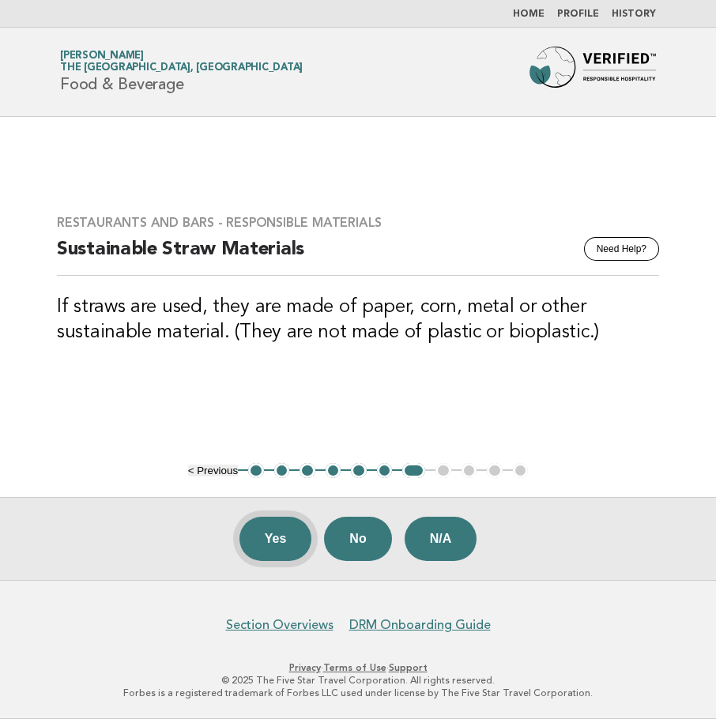
click at [270, 545] on button "Yes" at bounding box center [275, 539] width 73 height 44
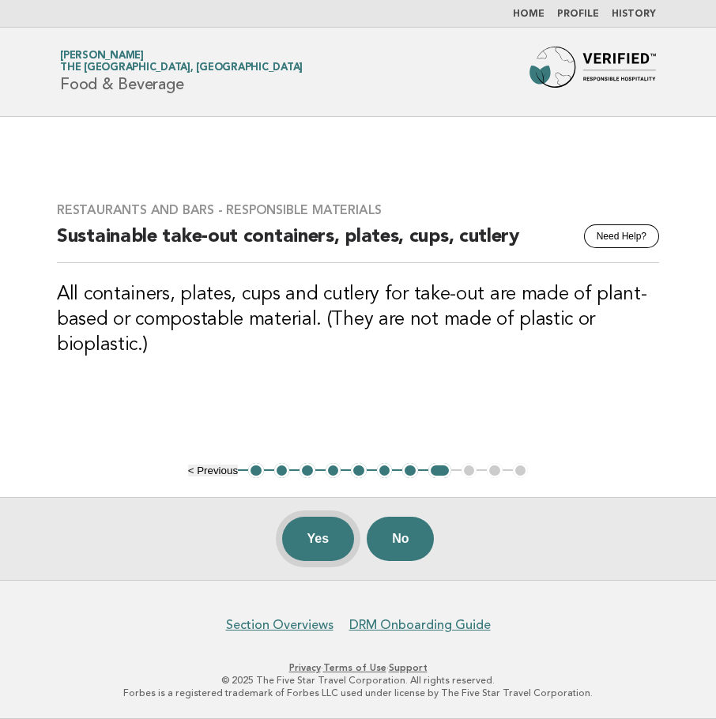
click at [328, 546] on button "Yes" at bounding box center [318, 539] width 73 height 44
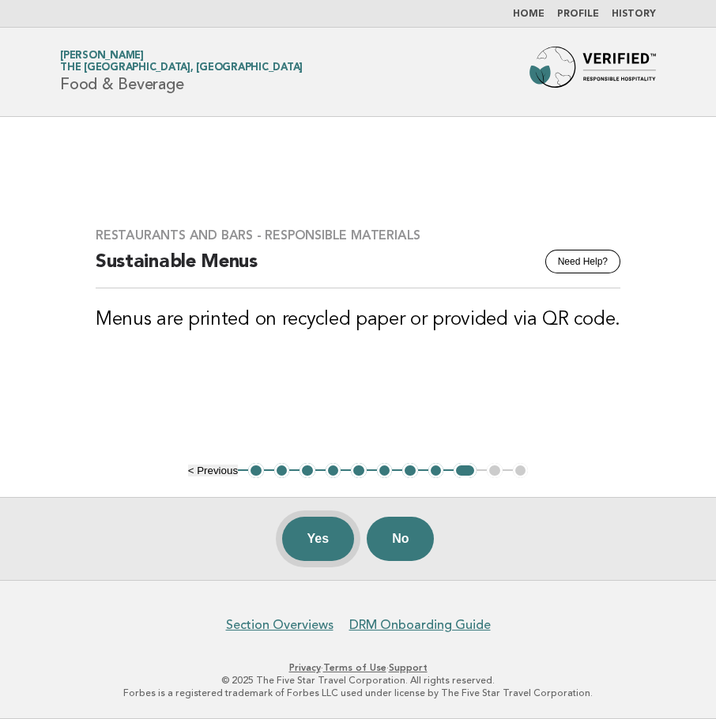
click at [315, 530] on button "Yes" at bounding box center [318, 539] width 73 height 44
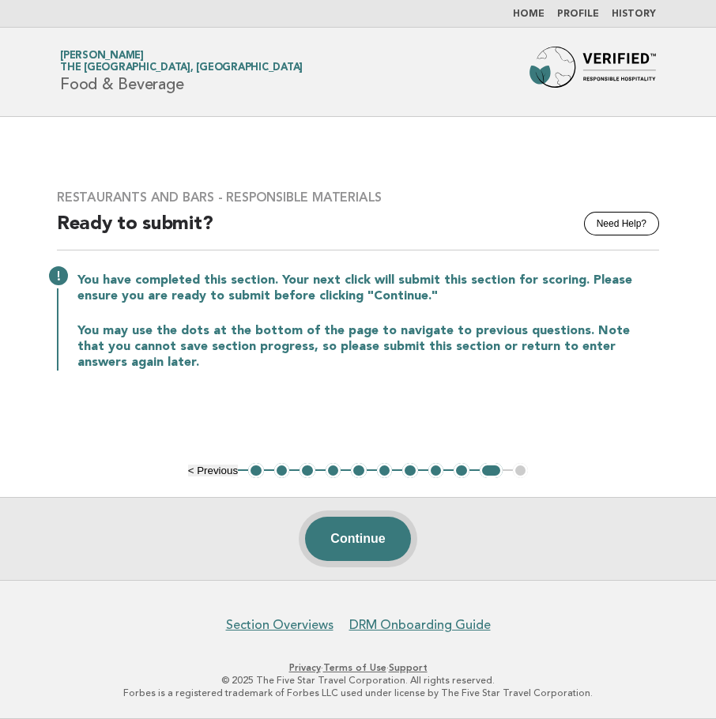
click at [379, 545] on button "Continue" at bounding box center [357, 539] width 105 height 44
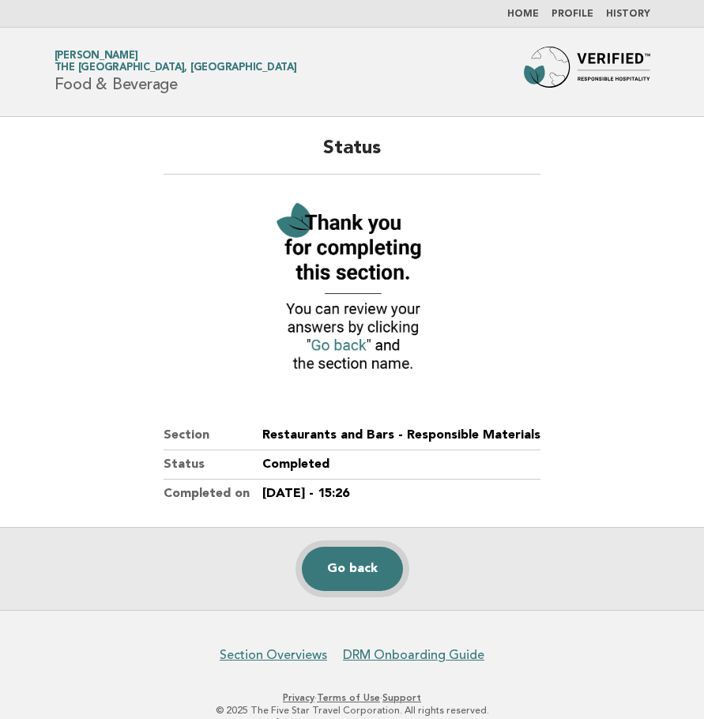
click at [372, 570] on link "Go back" at bounding box center [352, 569] width 101 height 44
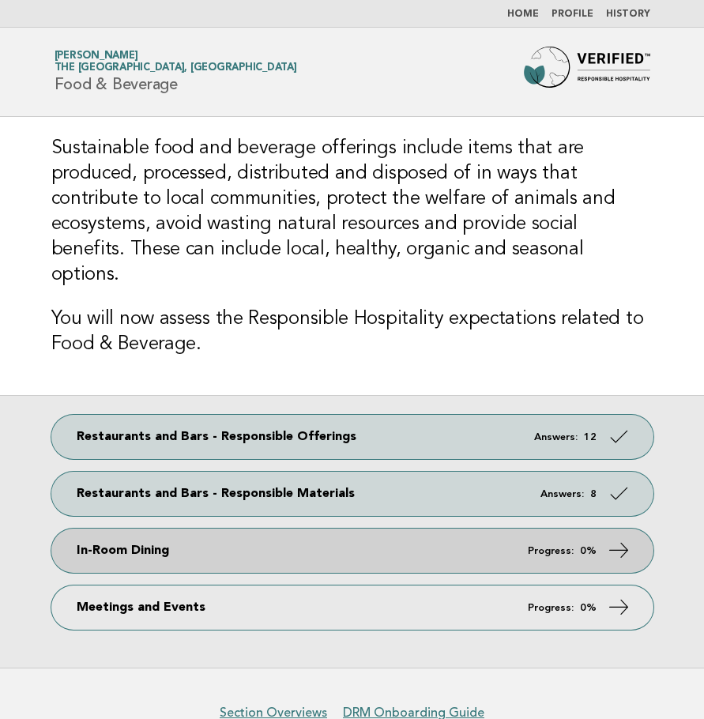
click at [594, 538] on link "In-Room Dining Progress: 0%" at bounding box center [352, 551] width 602 height 44
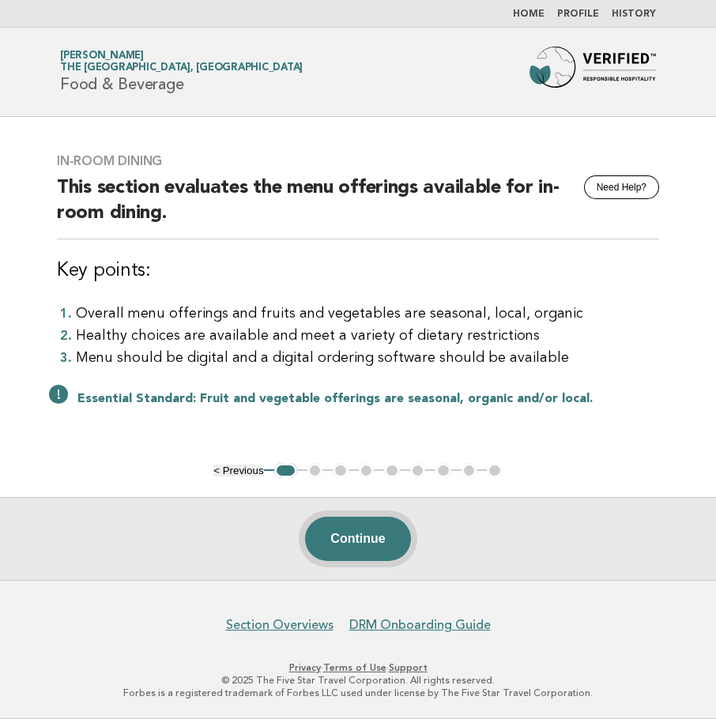
click at [369, 541] on button "Continue" at bounding box center [357, 539] width 105 height 44
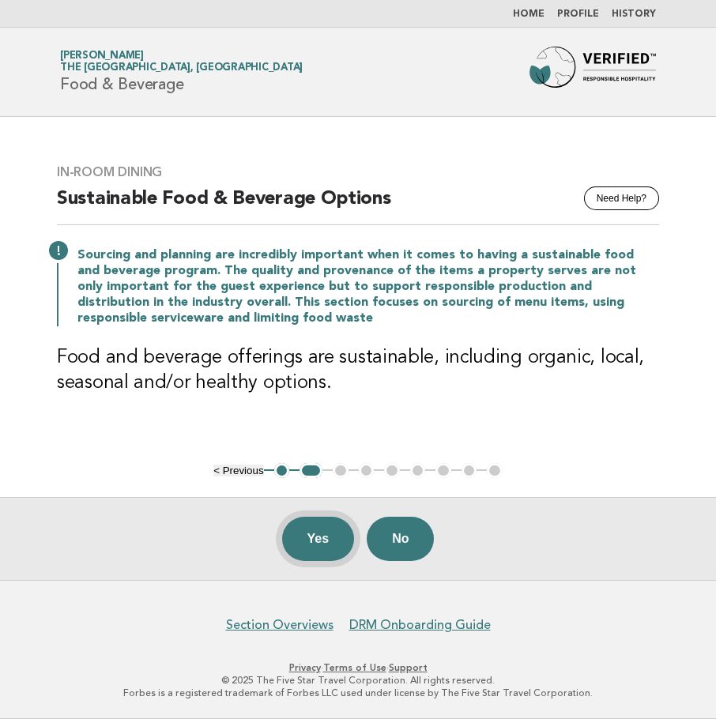
click at [308, 543] on button "Yes" at bounding box center [318, 539] width 73 height 44
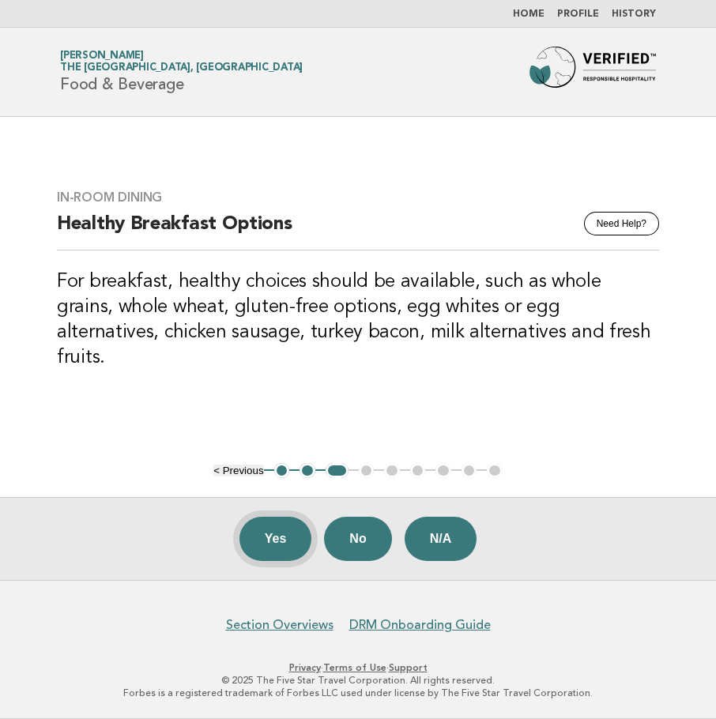
click at [276, 542] on button "Yes" at bounding box center [275, 539] width 73 height 44
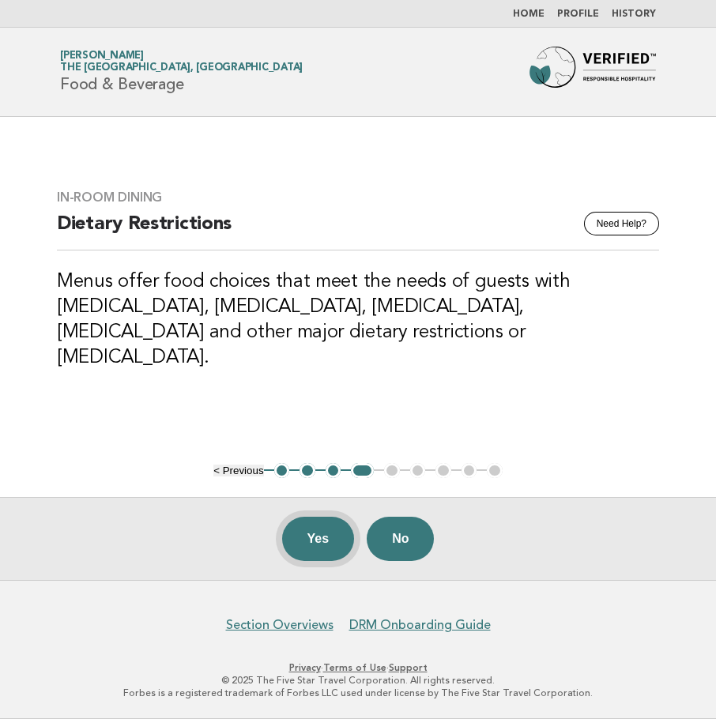
click at [306, 541] on button "Yes" at bounding box center [318, 539] width 73 height 44
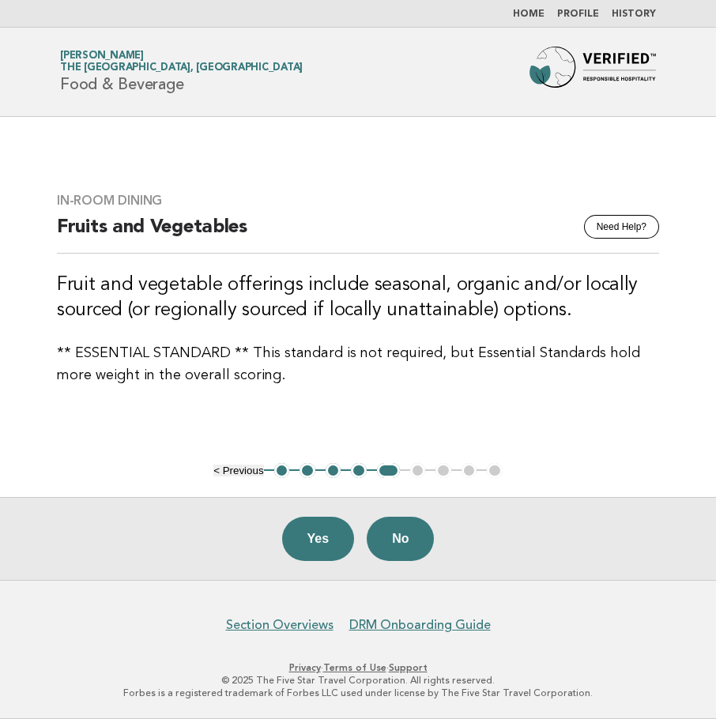
click at [306, 541] on button "Yes" at bounding box center [318, 539] width 73 height 44
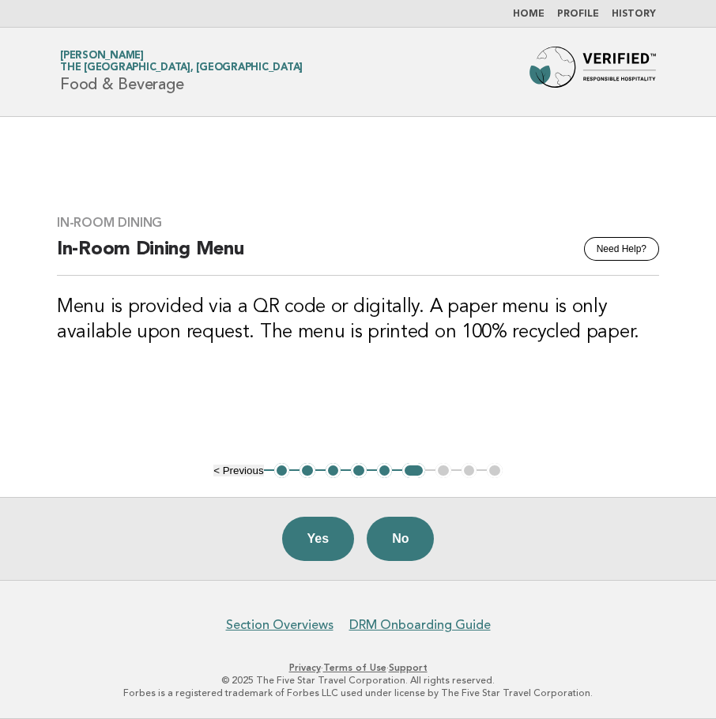
click at [306, 541] on button "Yes" at bounding box center [318, 539] width 73 height 44
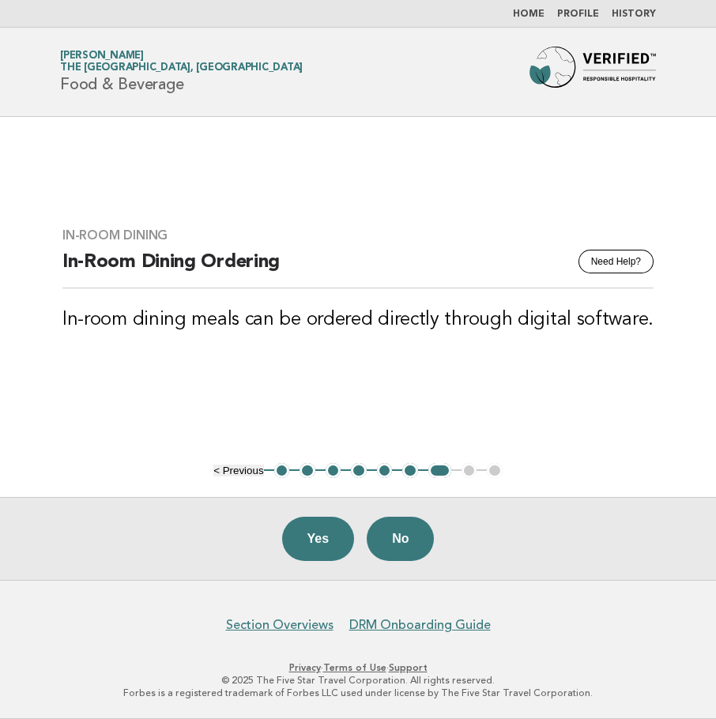
click at [306, 541] on button "Yes" at bounding box center [318, 539] width 73 height 44
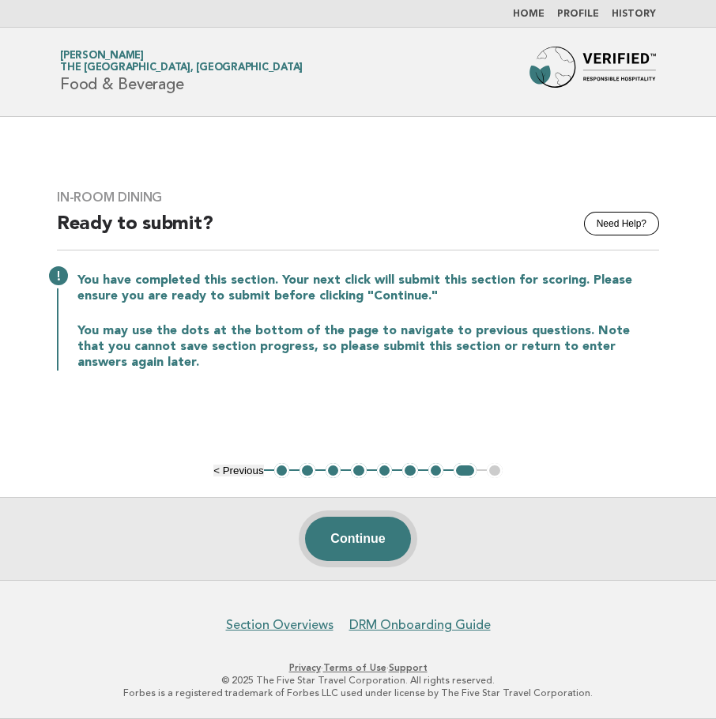
click at [311, 541] on button "Continue" at bounding box center [357, 539] width 105 height 44
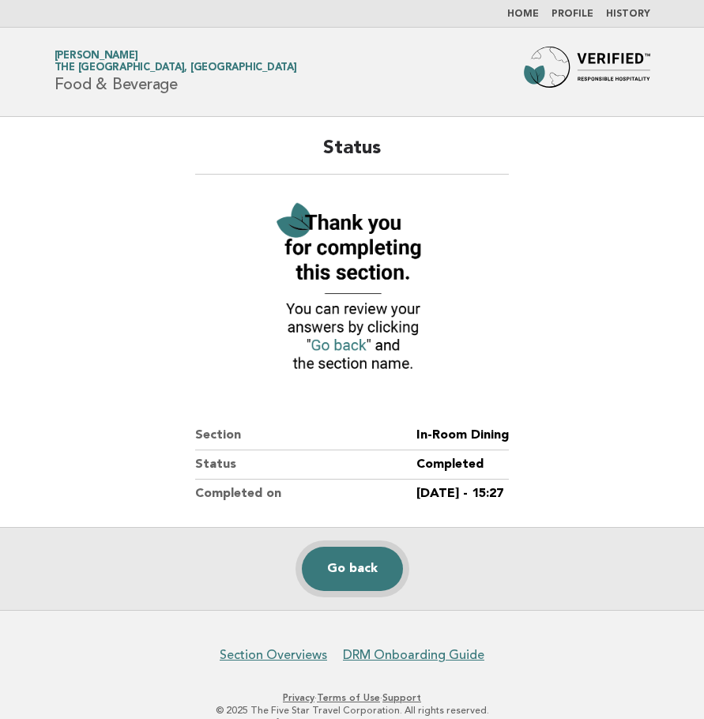
click at [395, 570] on link "Go back" at bounding box center [352, 569] width 101 height 44
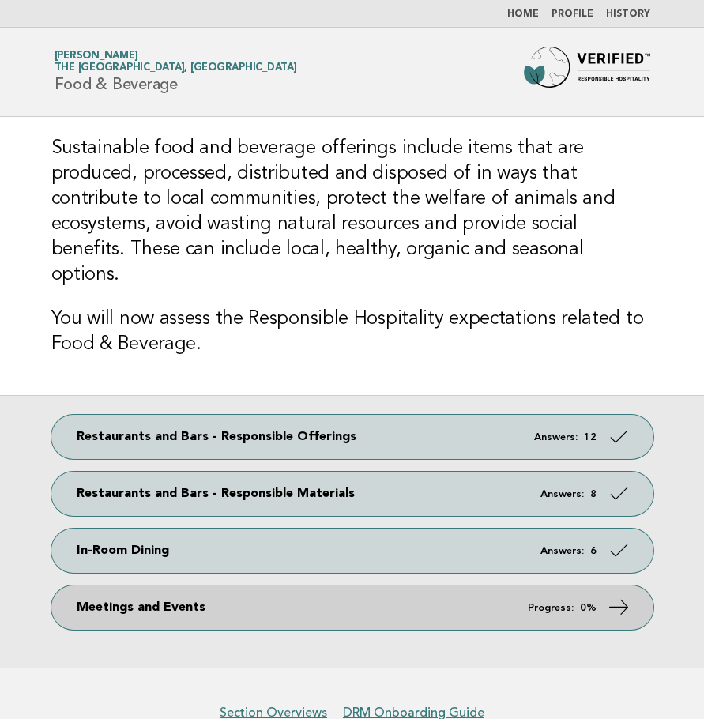
click at [456, 587] on link "Meetings and Events Progress: 0%" at bounding box center [352, 608] width 602 height 44
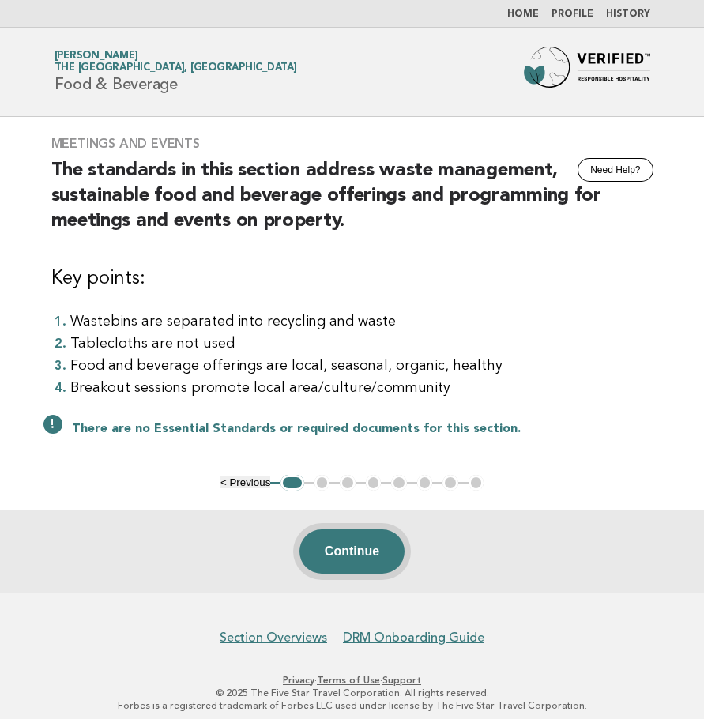
click at [383, 547] on button "Continue" at bounding box center [352, 552] width 105 height 44
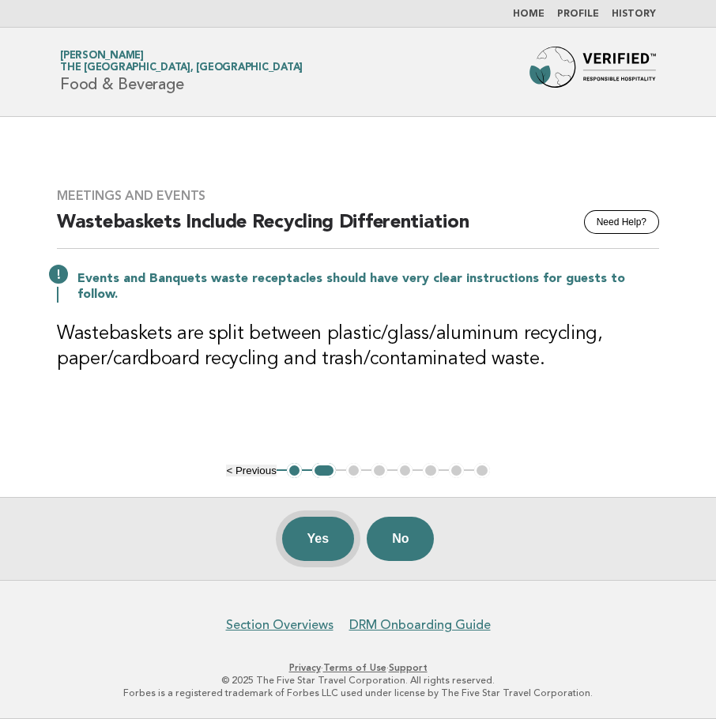
click at [308, 537] on button "Yes" at bounding box center [318, 539] width 73 height 44
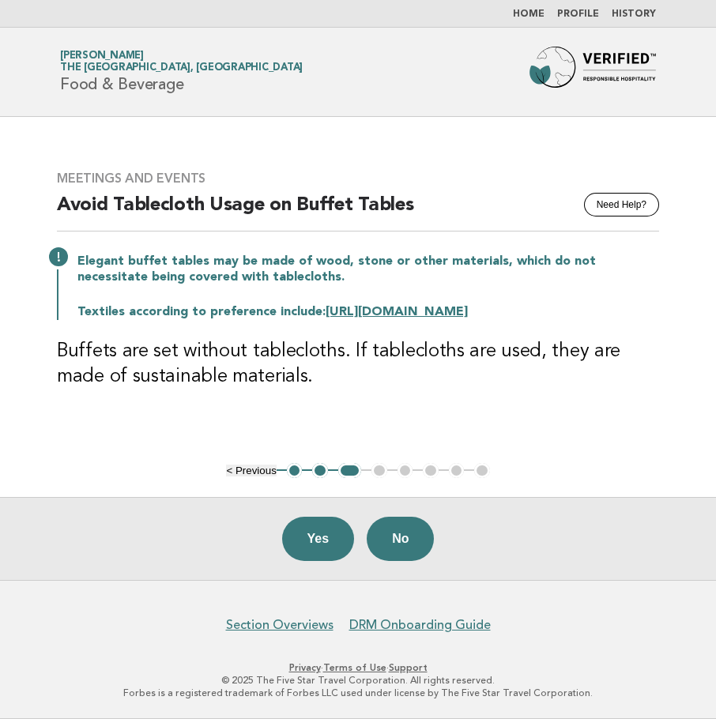
click at [308, 537] on button "Yes" at bounding box center [318, 539] width 73 height 44
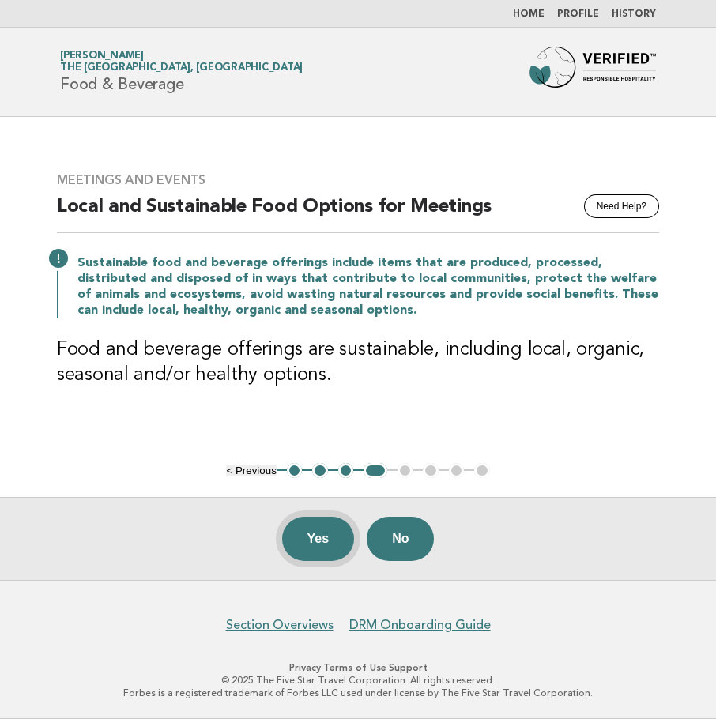
click at [307, 537] on button "Yes" at bounding box center [318, 539] width 73 height 44
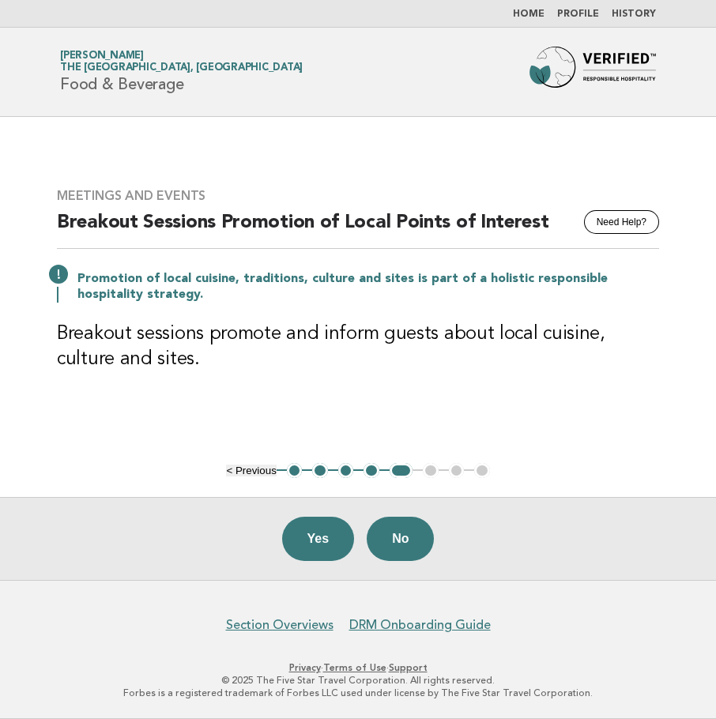
click at [307, 537] on button "Yes" at bounding box center [318, 539] width 73 height 44
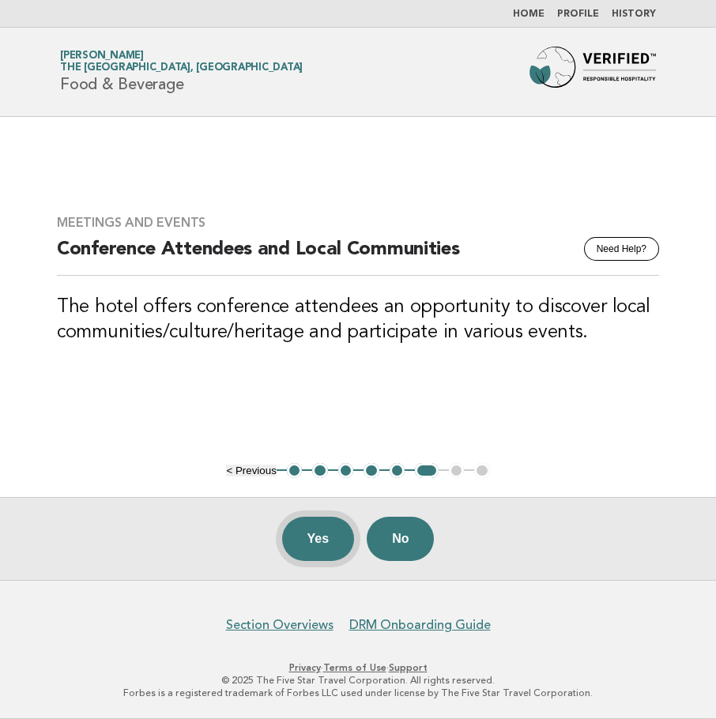
click at [345, 536] on button "Yes" at bounding box center [318, 539] width 73 height 44
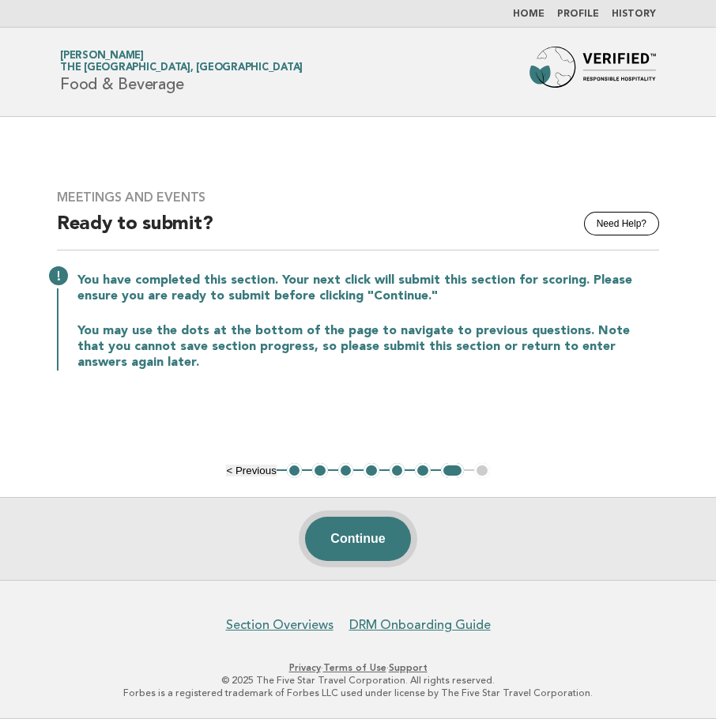
click at [398, 548] on button "Continue" at bounding box center [357, 539] width 105 height 44
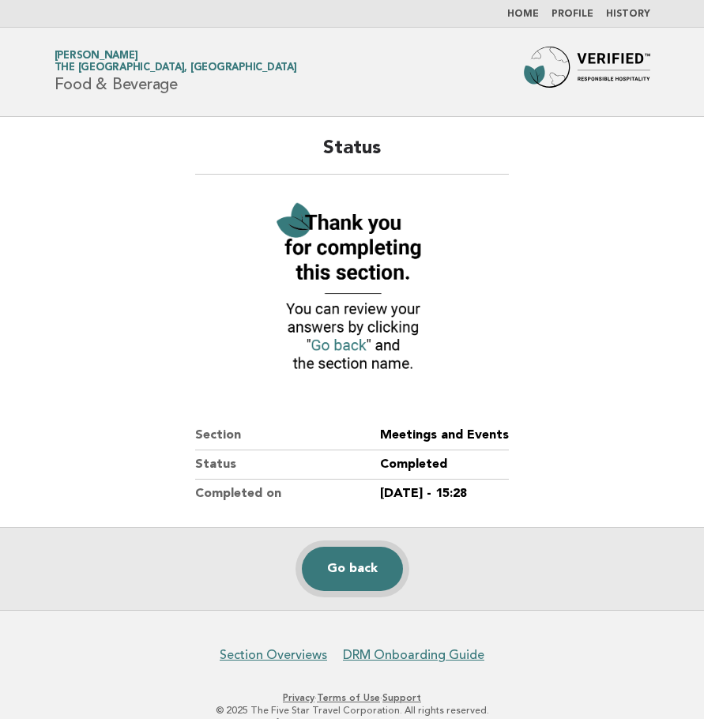
click at [381, 577] on link "Go back" at bounding box center [352, 569] width 101 height 44
